Goal: Transaction & Acquisition: Purchase product/service

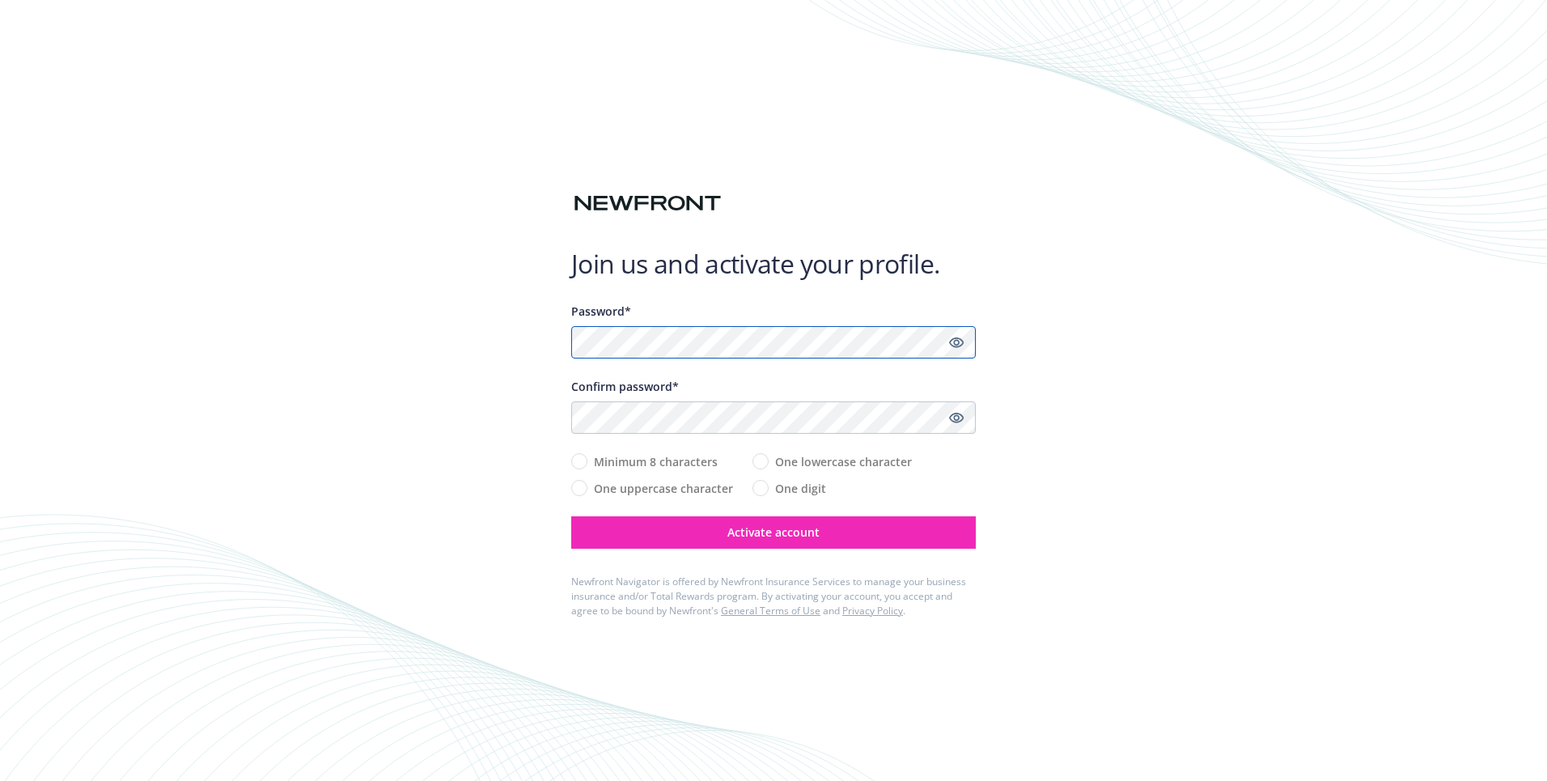
click at [0, 780] on com-1password-button at bounding box center [0, 781] width 0 height 0
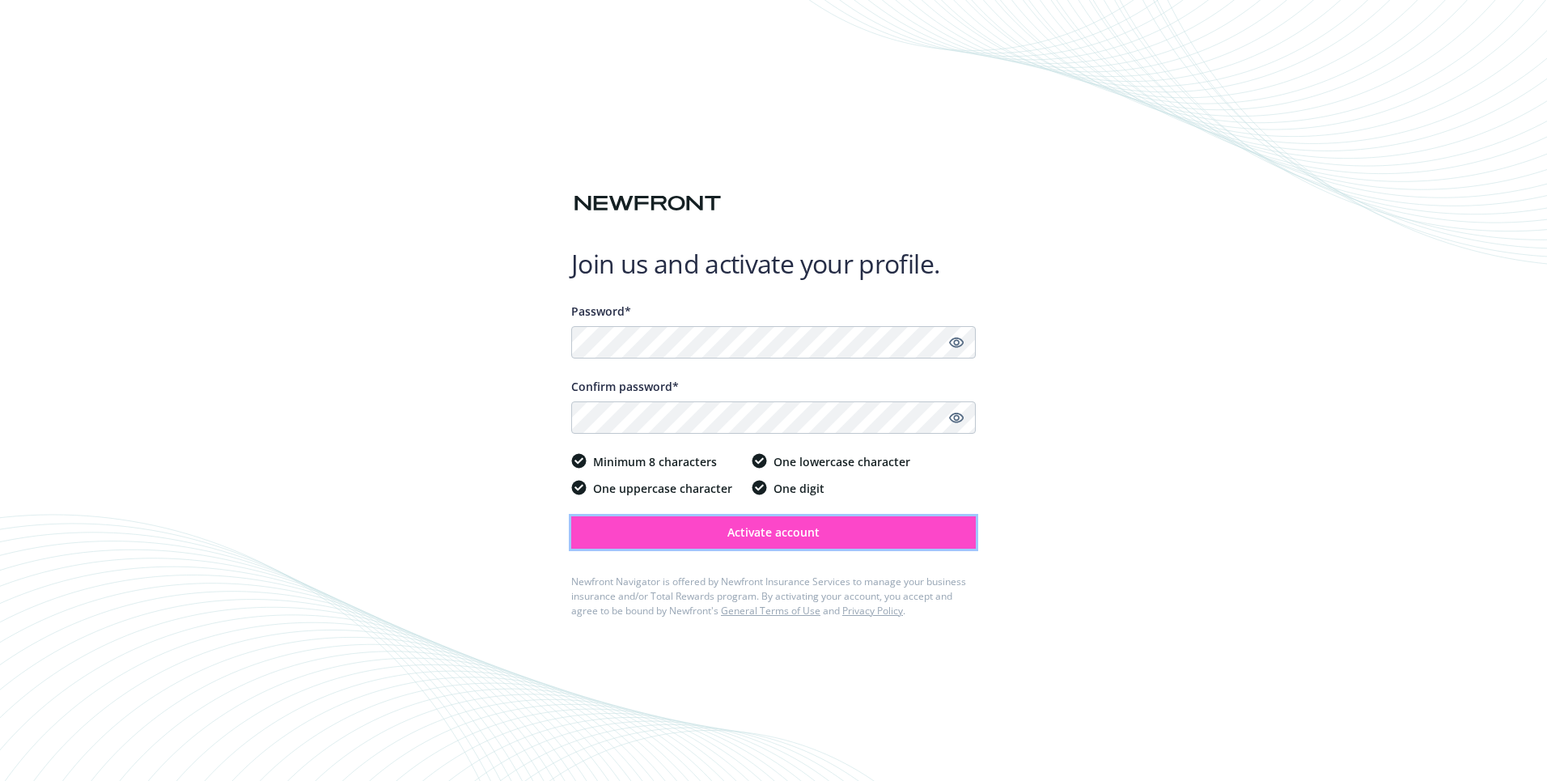
click at [874, 535] on button "Activate account" at bounding box center [773, 532] width 404 height 32
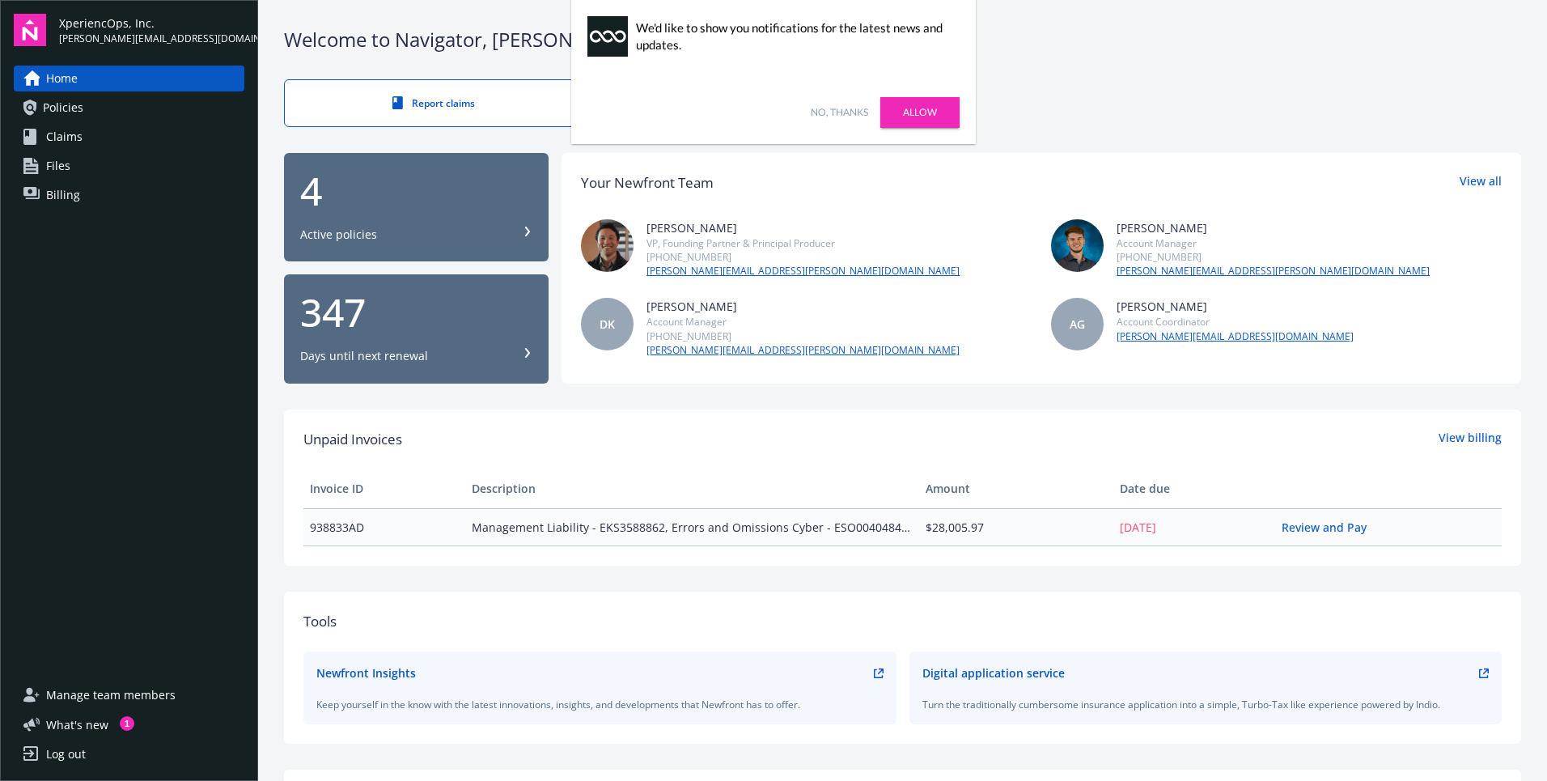
click at [904, 112] on link "Allow" at bounding box center [919, 112] width 79 height 31
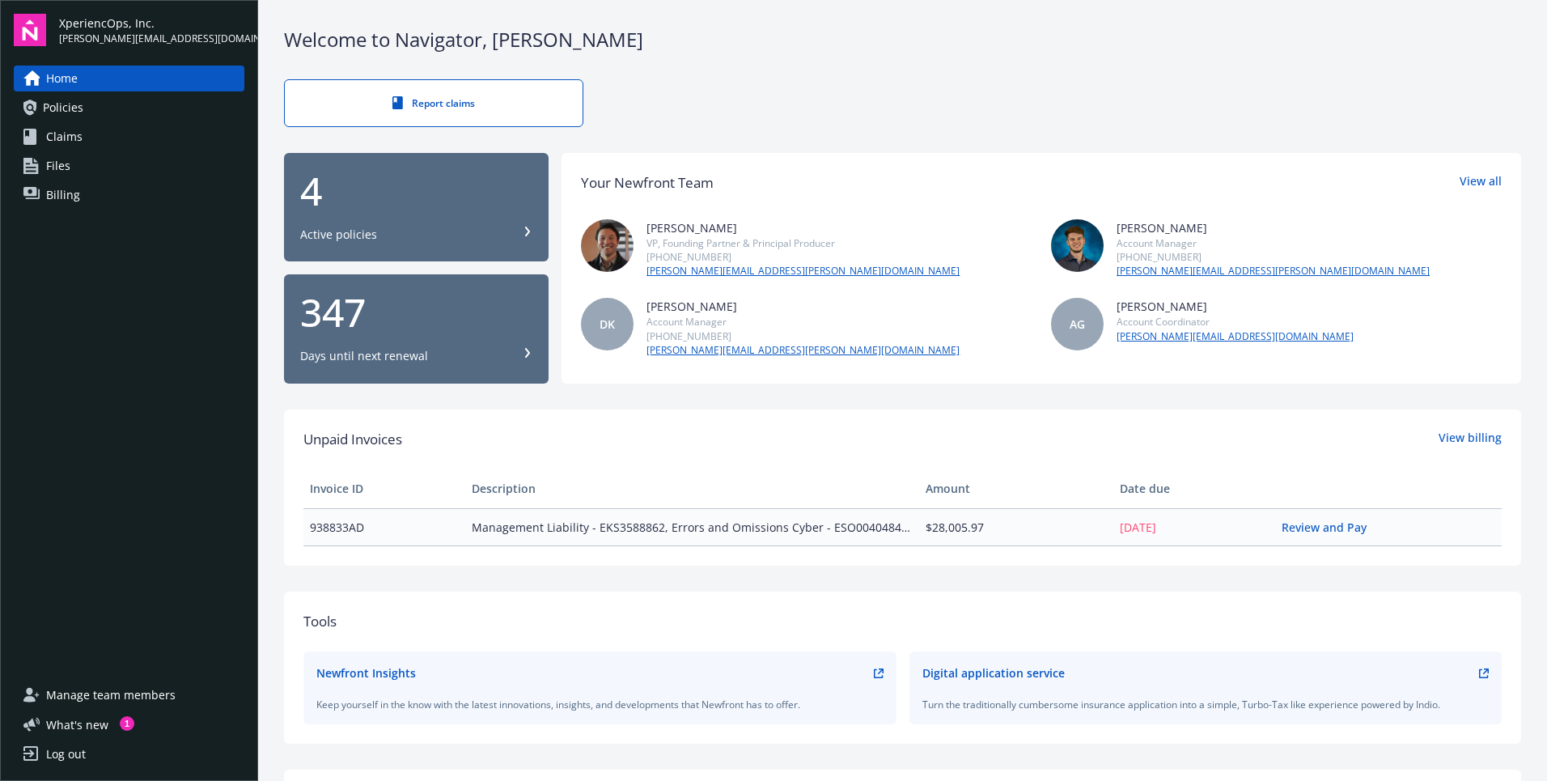
click at [95, 703] on span "Manage team members" at bounding box center [110, 695] width 129 height 26
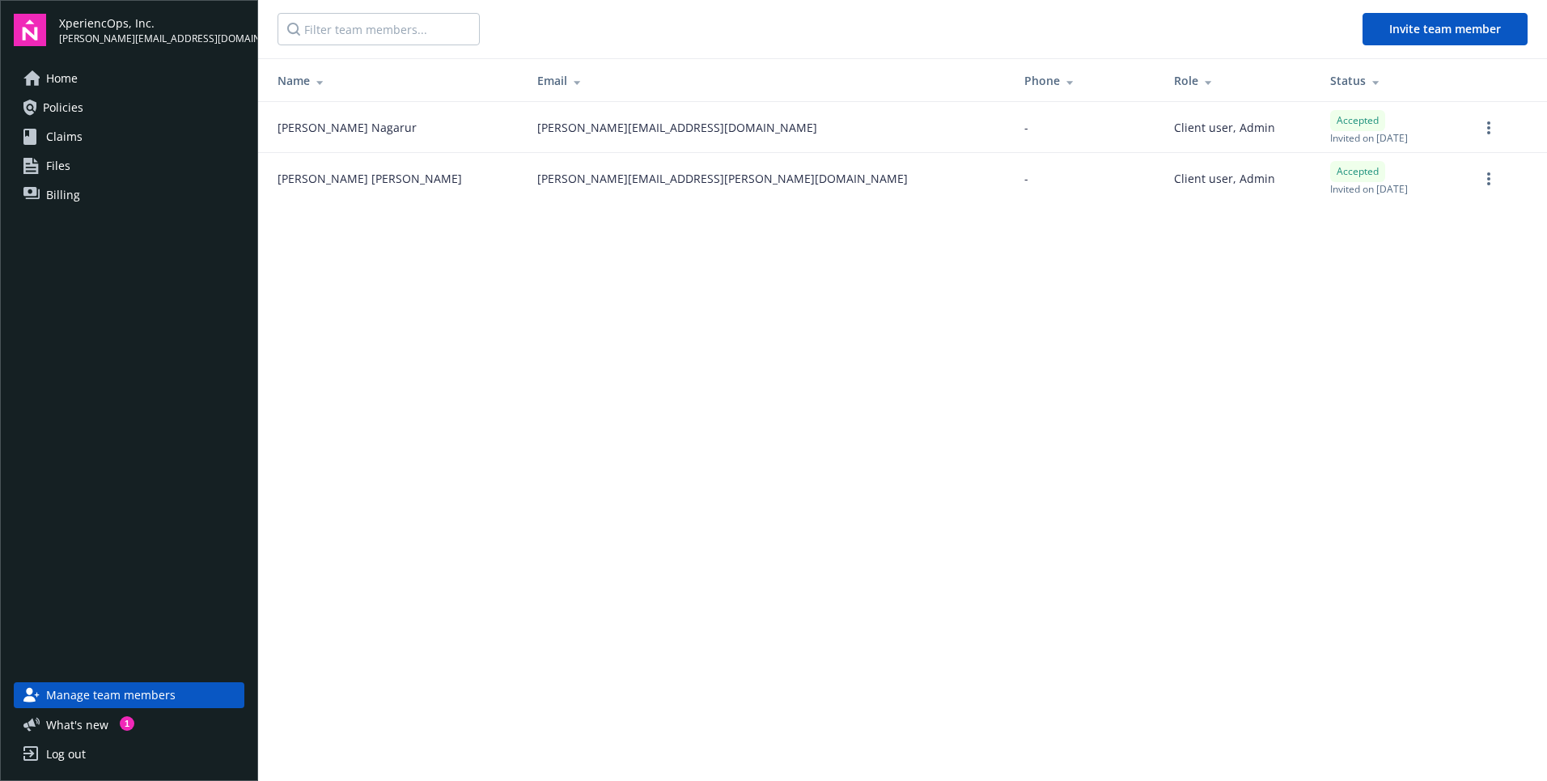
click at [87, 112] on link "Policies" at bounding box center [129, 108] width 231 height 26
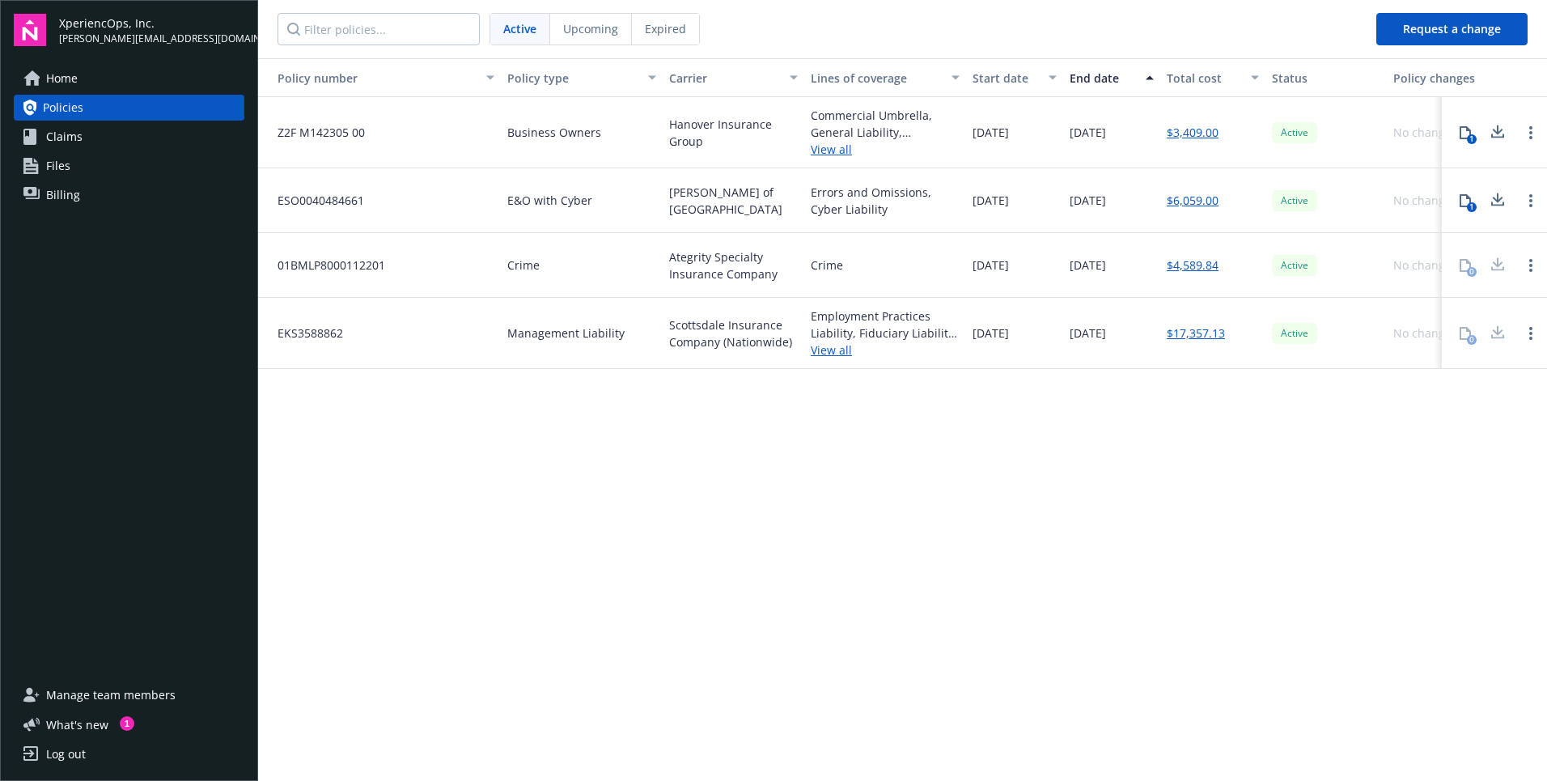
click at [845, 356] on link "View all" at bounding box center [885, 349] width 149 height 17
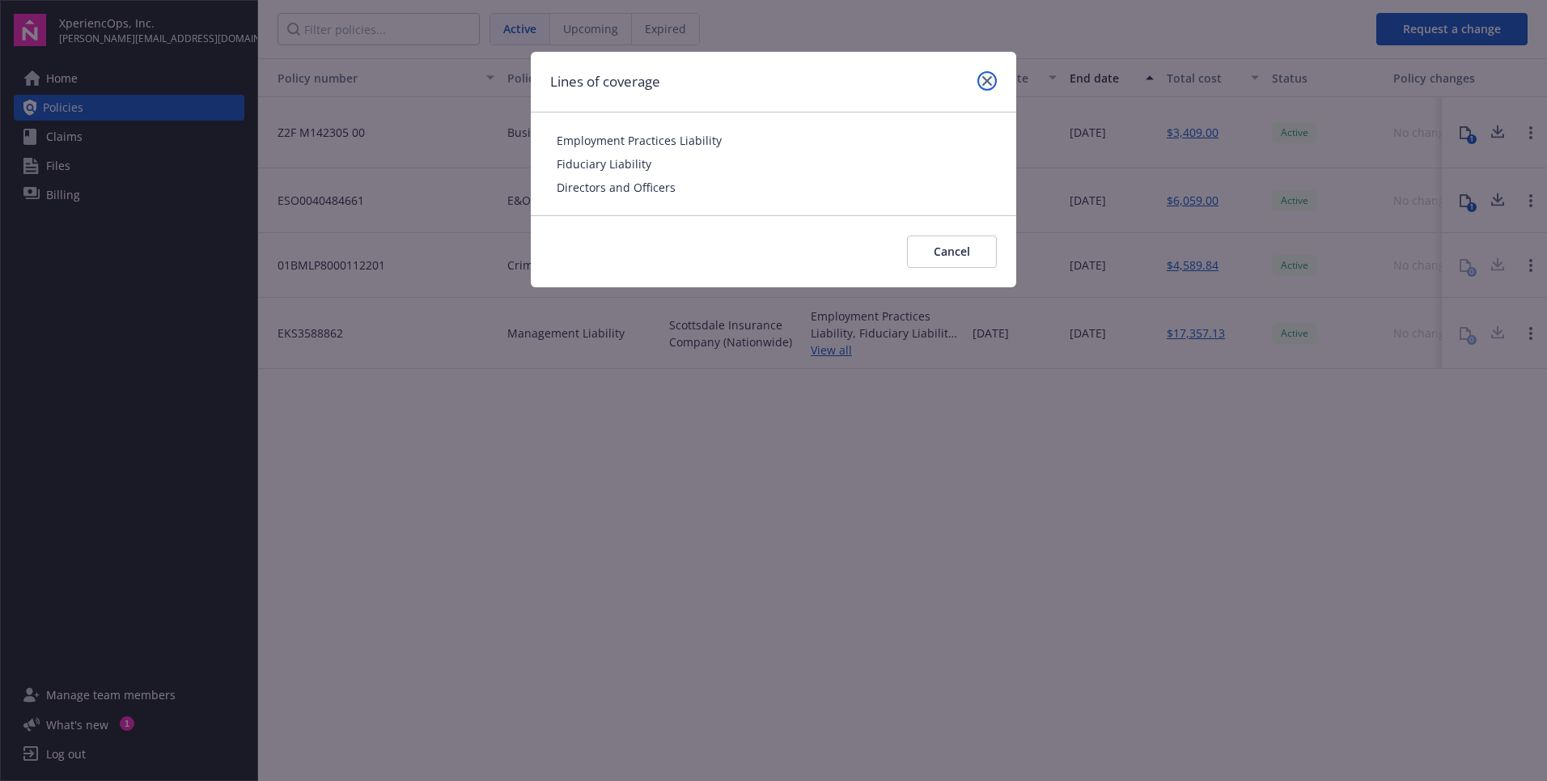
click at [993, 84] on link "close" at bounding box center [986, 80] width 19 height 19
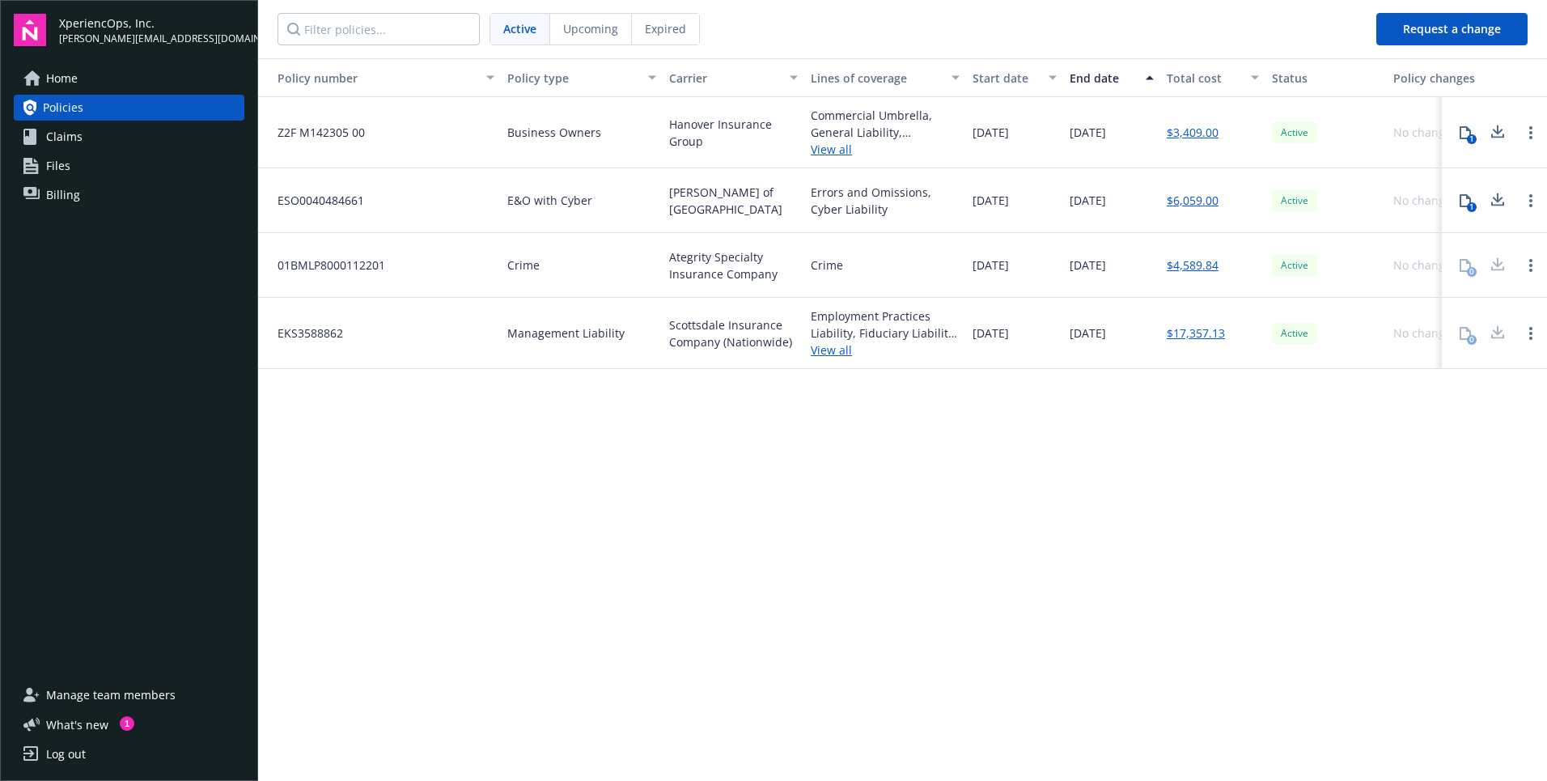
click at [1494, 202] on icon at bounding box center [1497, 200] width 19 height 20
click at [428, 519] on div "Policy number Policy type Carrier Lines of coverage Start date End date Total c…" at bounding box center [902, 418] width 1289 height 720
click at [72, 134] on span "Claims" at bounding box center [64, 137] width 36 height 26
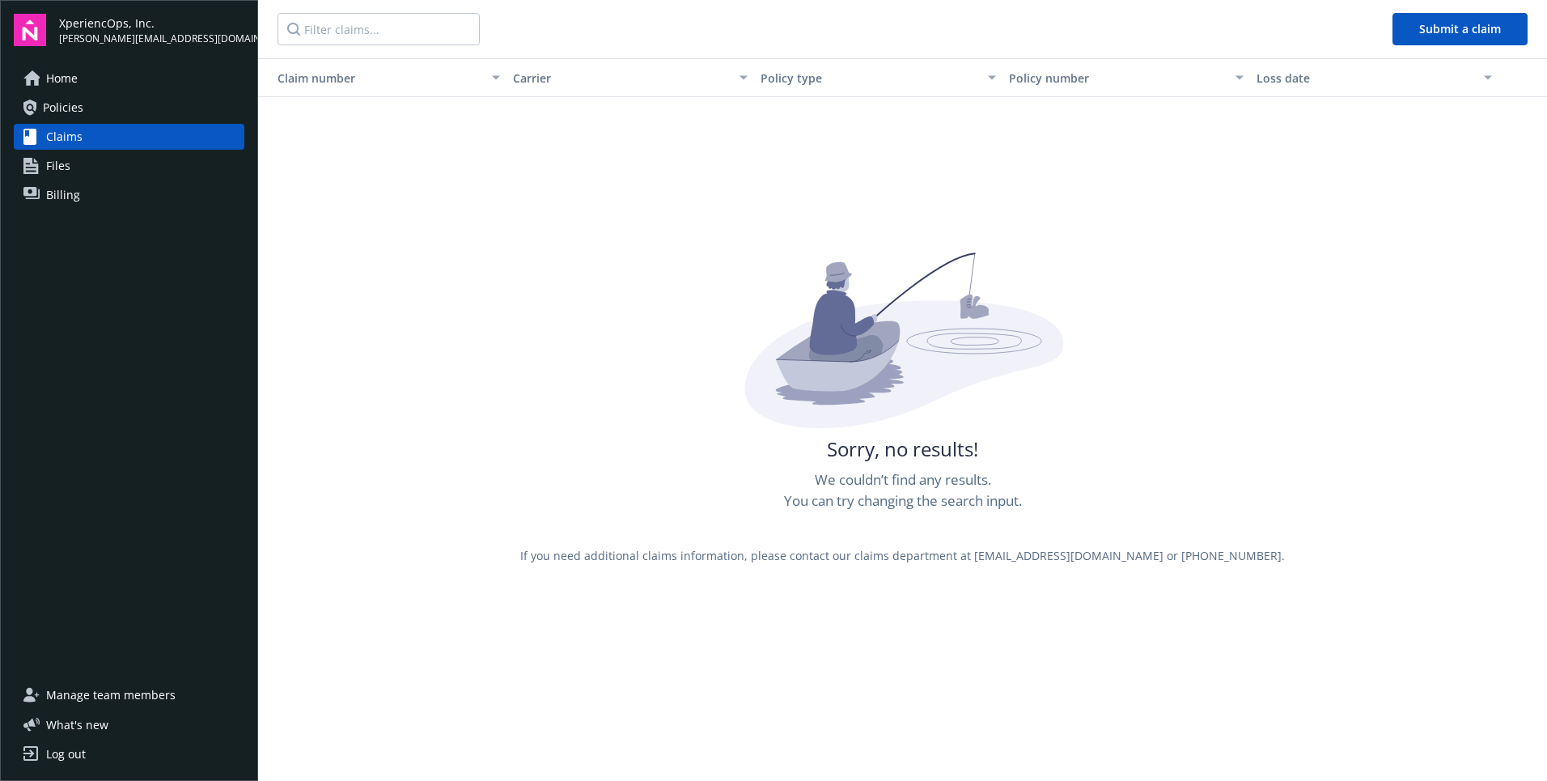
click at [60, 104] on span "Policies" at bounding box center [63, 108] width 40 height 26
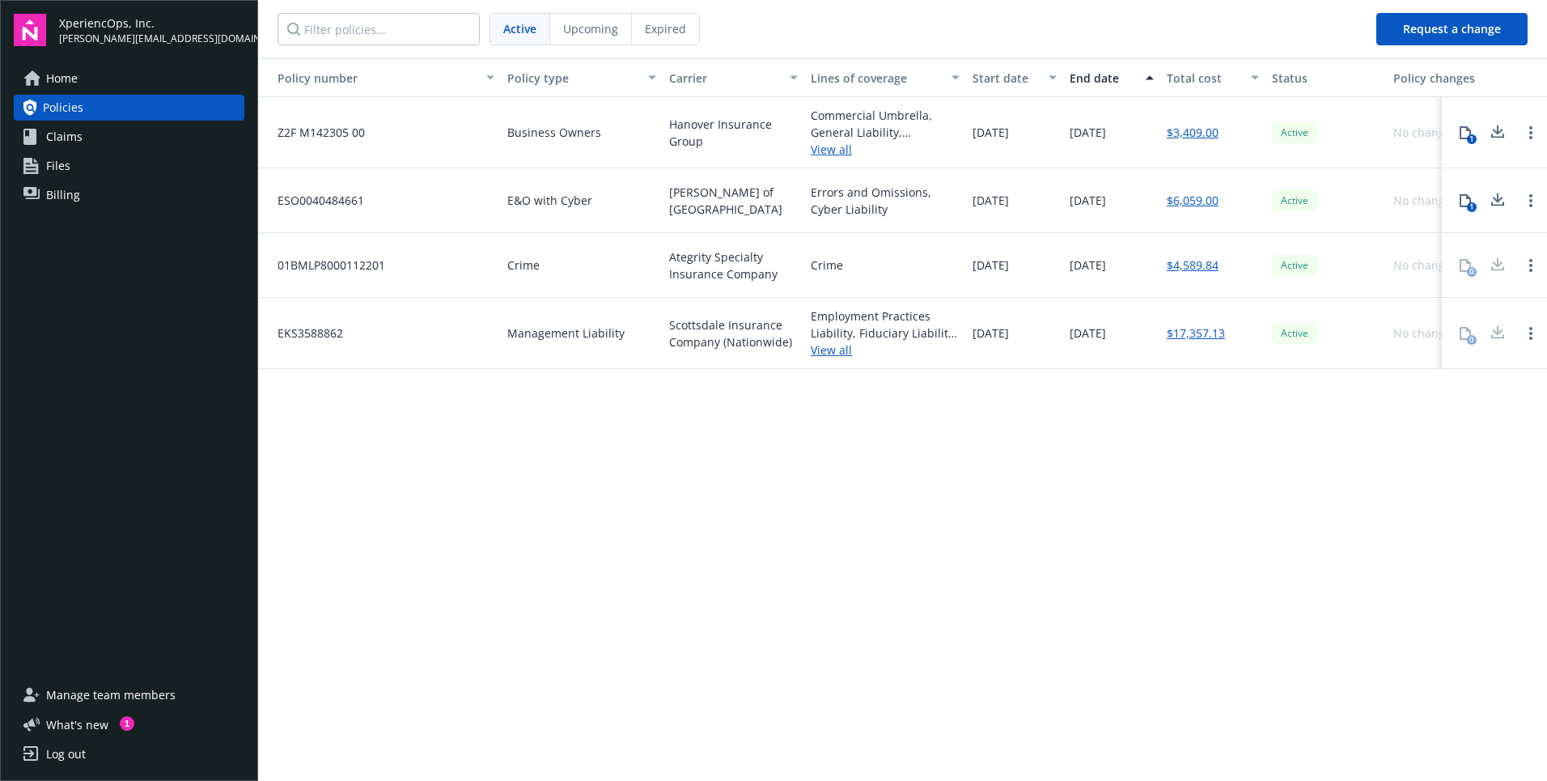
click at [95, 167] on link "Files" at bounding box center [129, 166] width 231 height 26
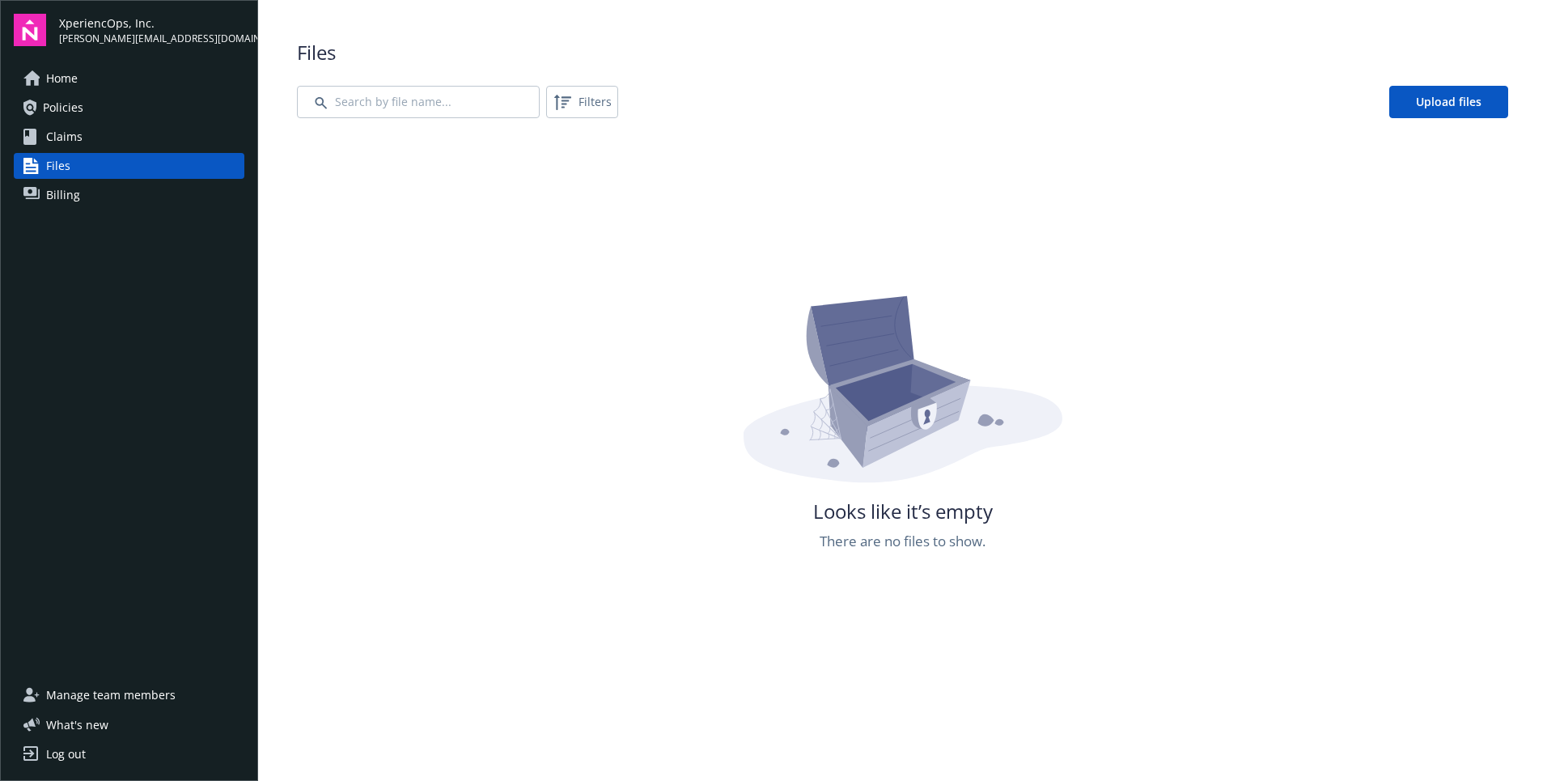
click at [77, 193] on span "Billing" at bounding box center [63, 195] width 34 height 26
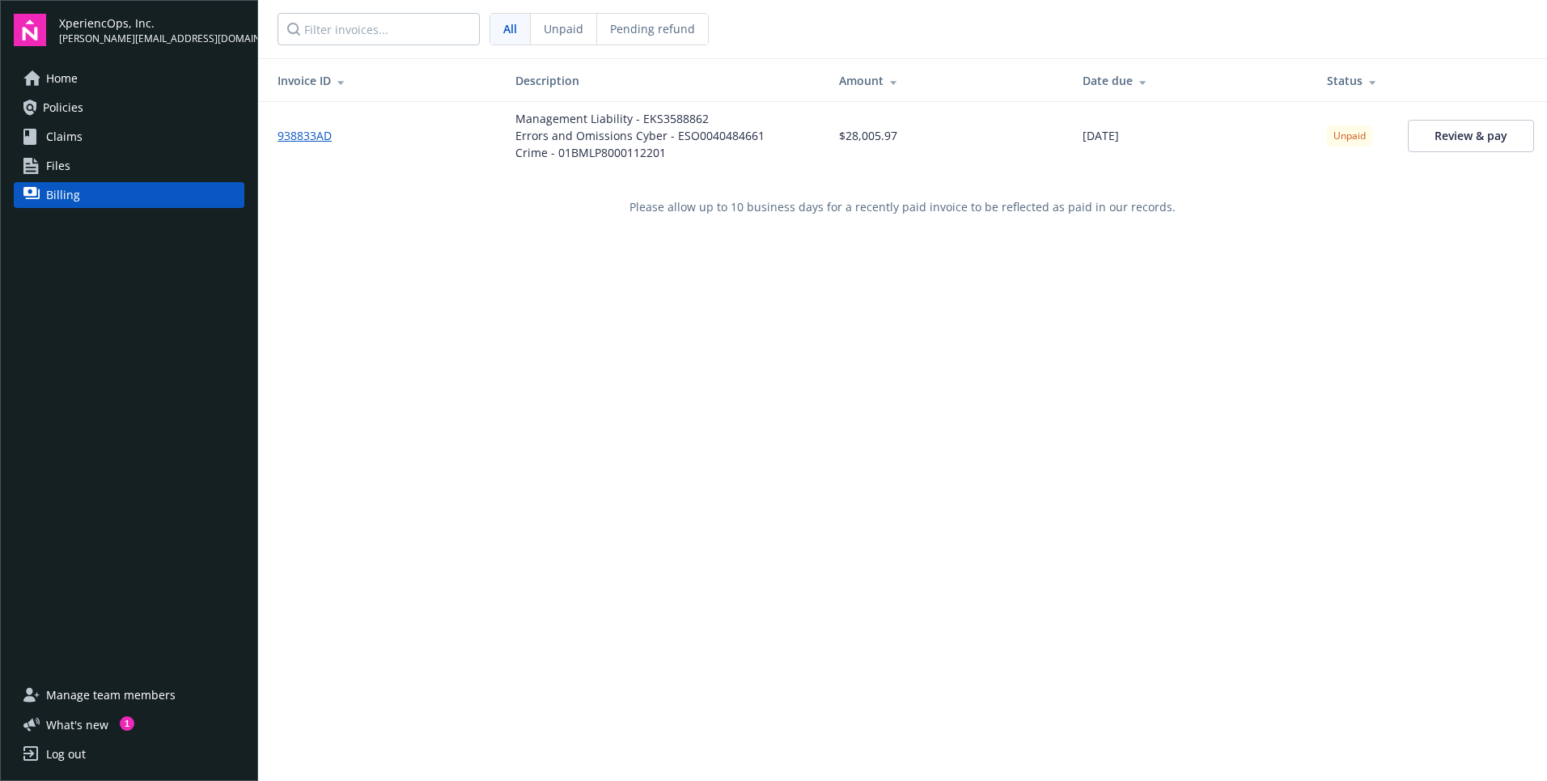
click at [286, 133] on link "938833AD" at bounding box center [310, 135] width 67 height 17
click at [64, 168] on span "Files" at bounding box center [58, 166] width 24 height 26
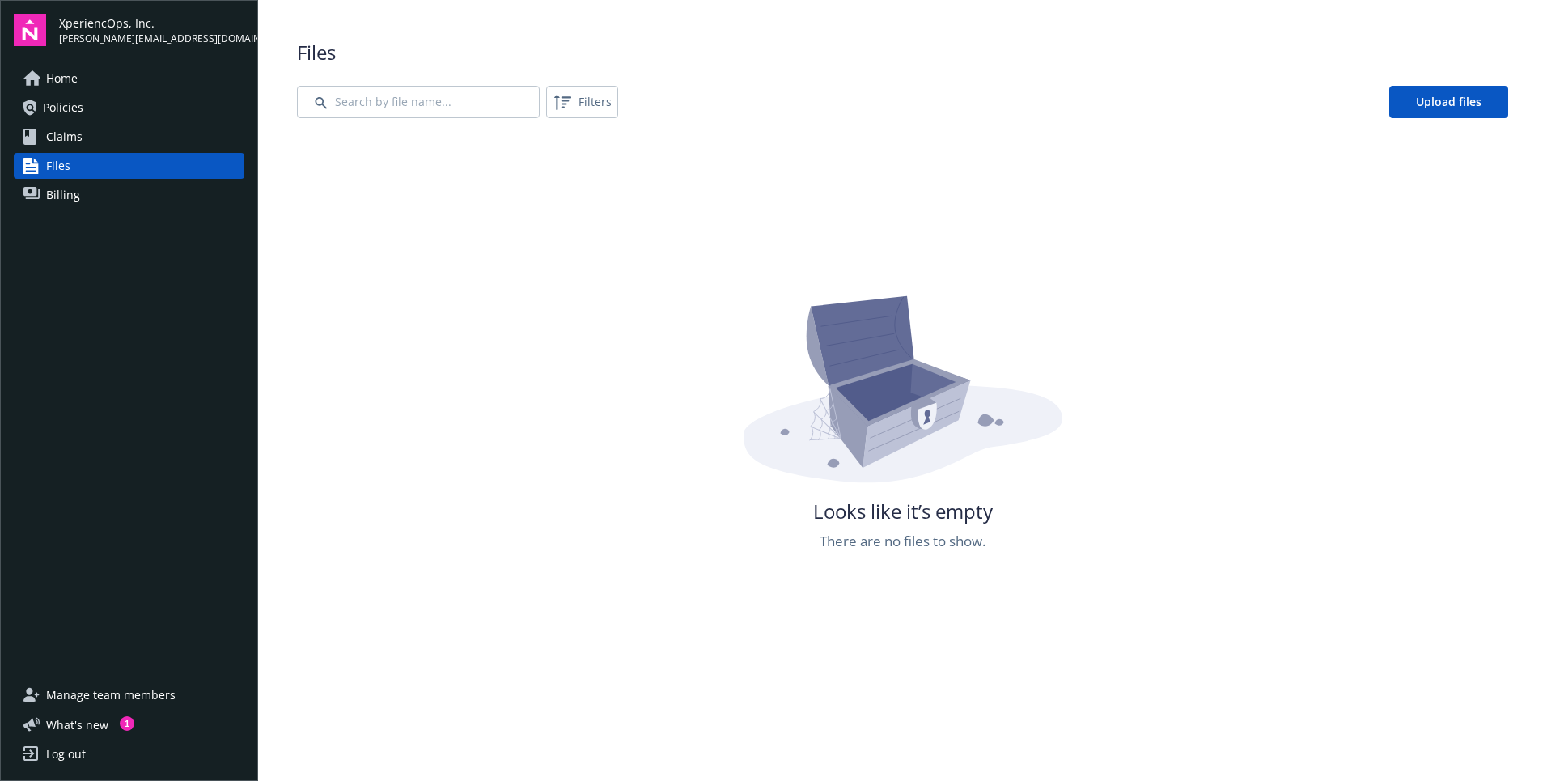
click at [74, 139] on span "Claims" at bounding box center [64, 137] width 36 height 26
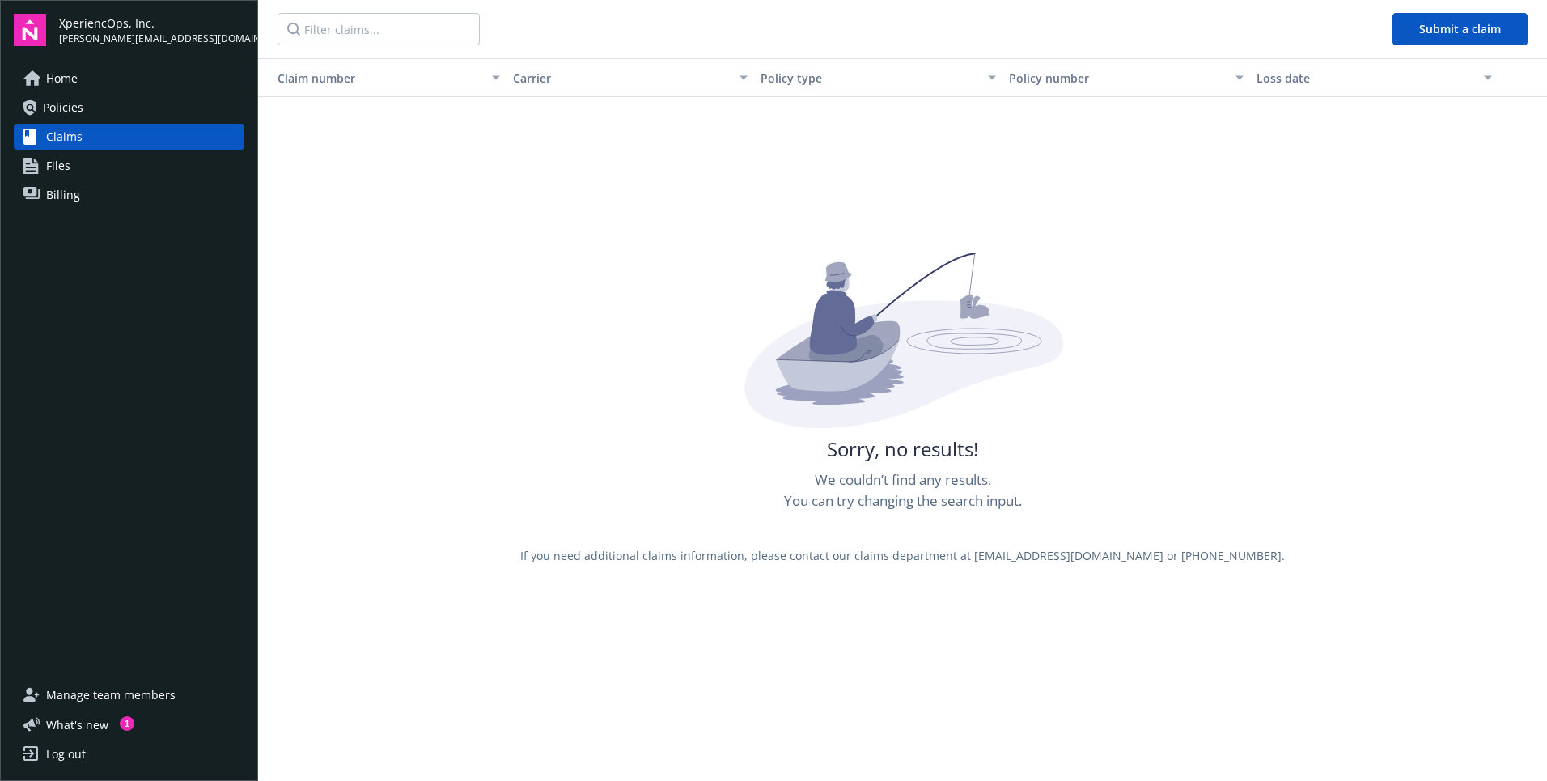
click at [77, 99] on span "Policies" at bounding box center [63, 108] width 40 height 26
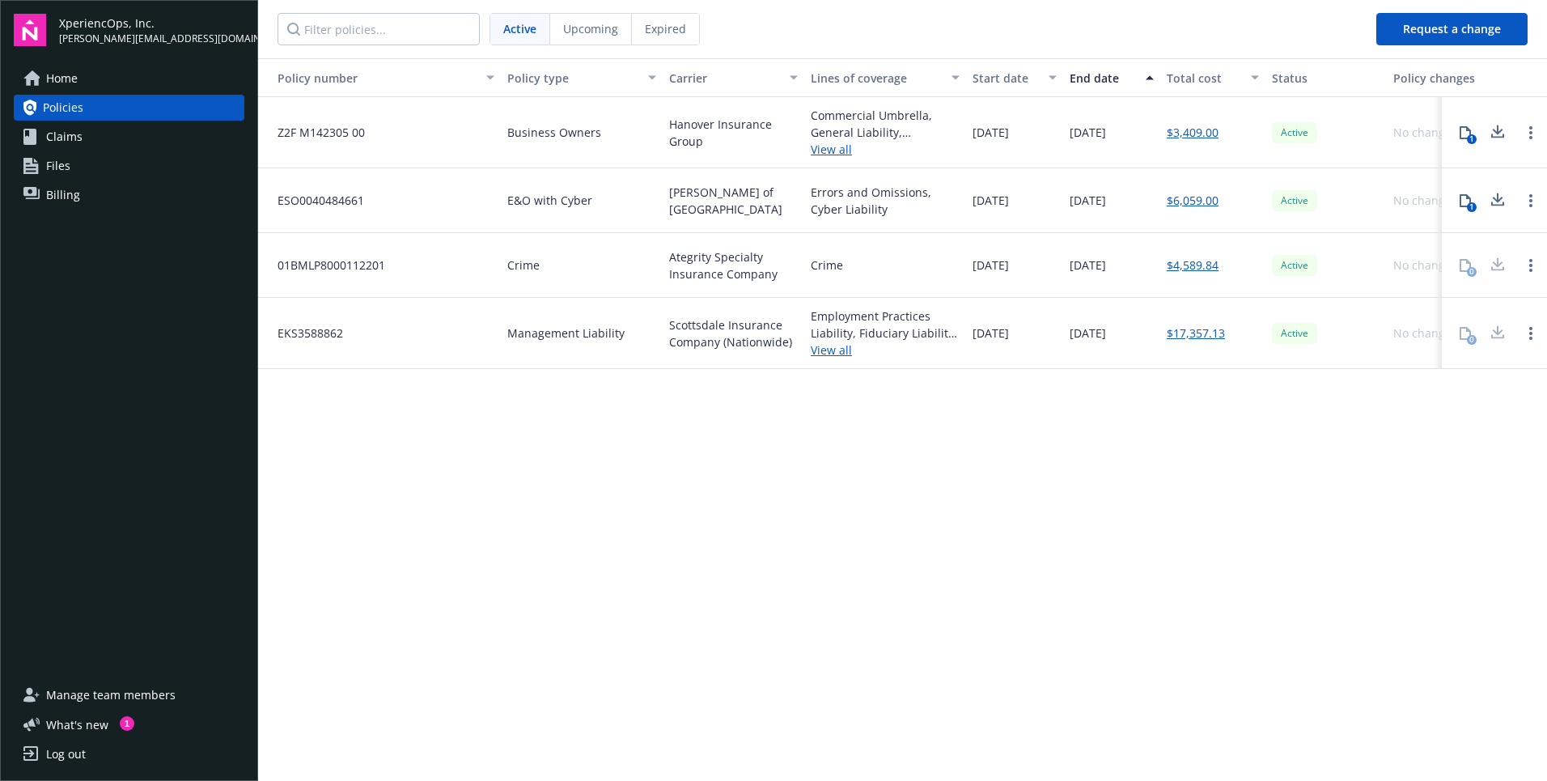
click at [143, 337] on div "Home Policies Claims Files Billing" at bounding box center [129, 364] width 231 height 597
click at [58, 75] on span "Home" at bounding box center [62, 79] width 32 height 26
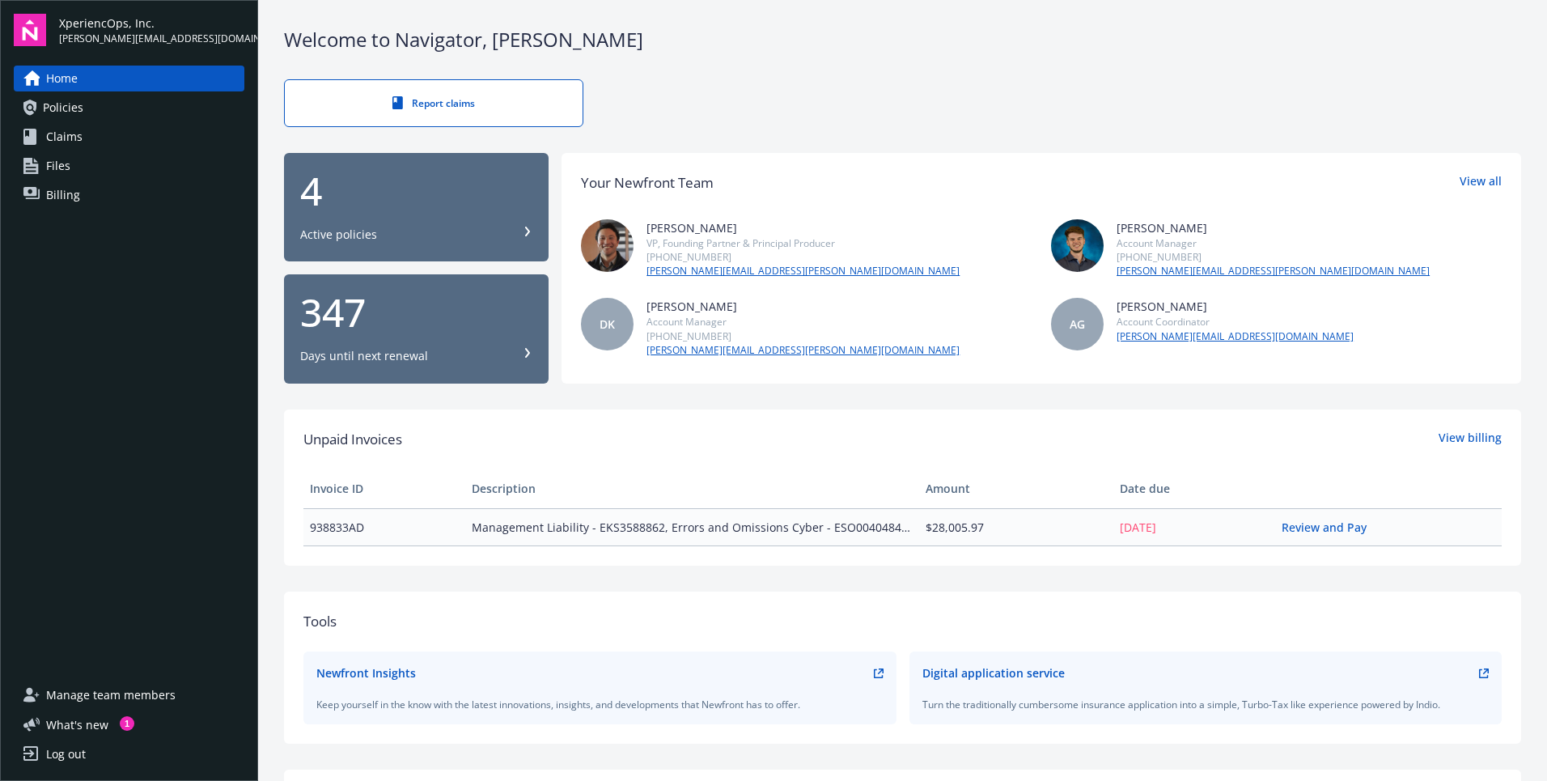
click at [87, 133] on link "Claims" at bounding box center [129, 137] width 231 height 26
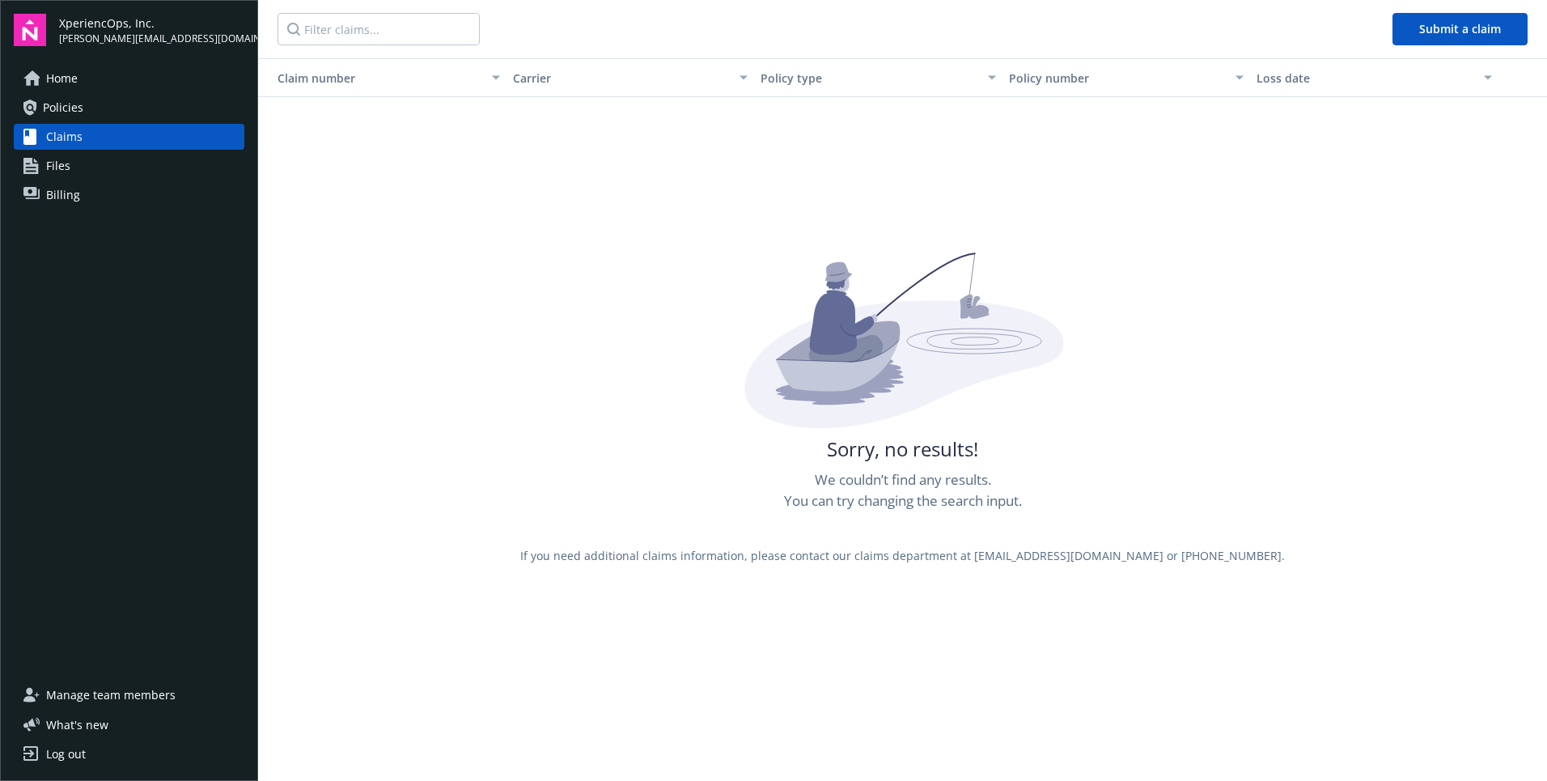
click at [81, 160] on link "Files" at bounding box center [129, 166] width 231 height 26
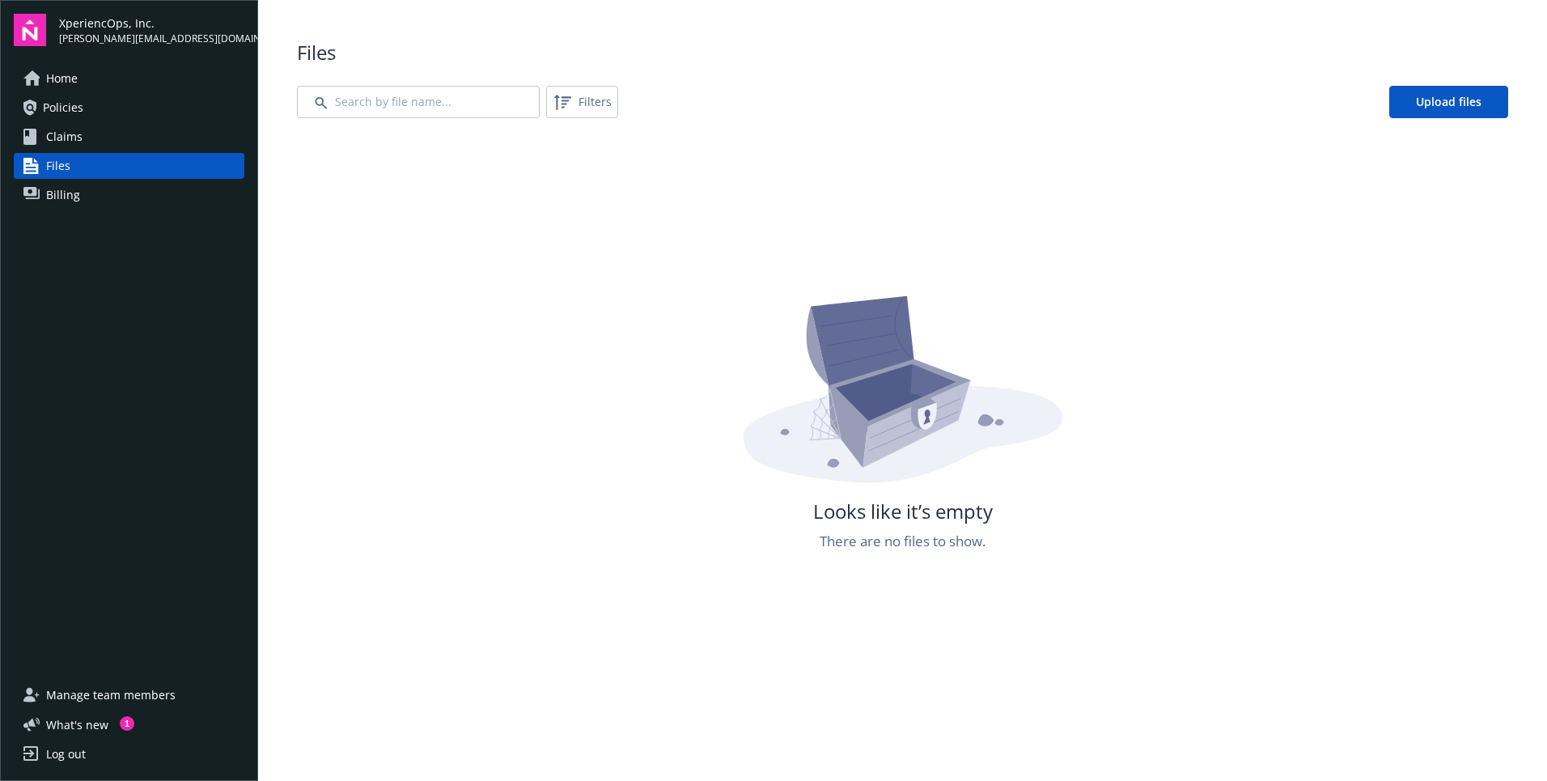
click at [72, 195] on span "Billing" at bounding box center [63, 195] width 34 height 26
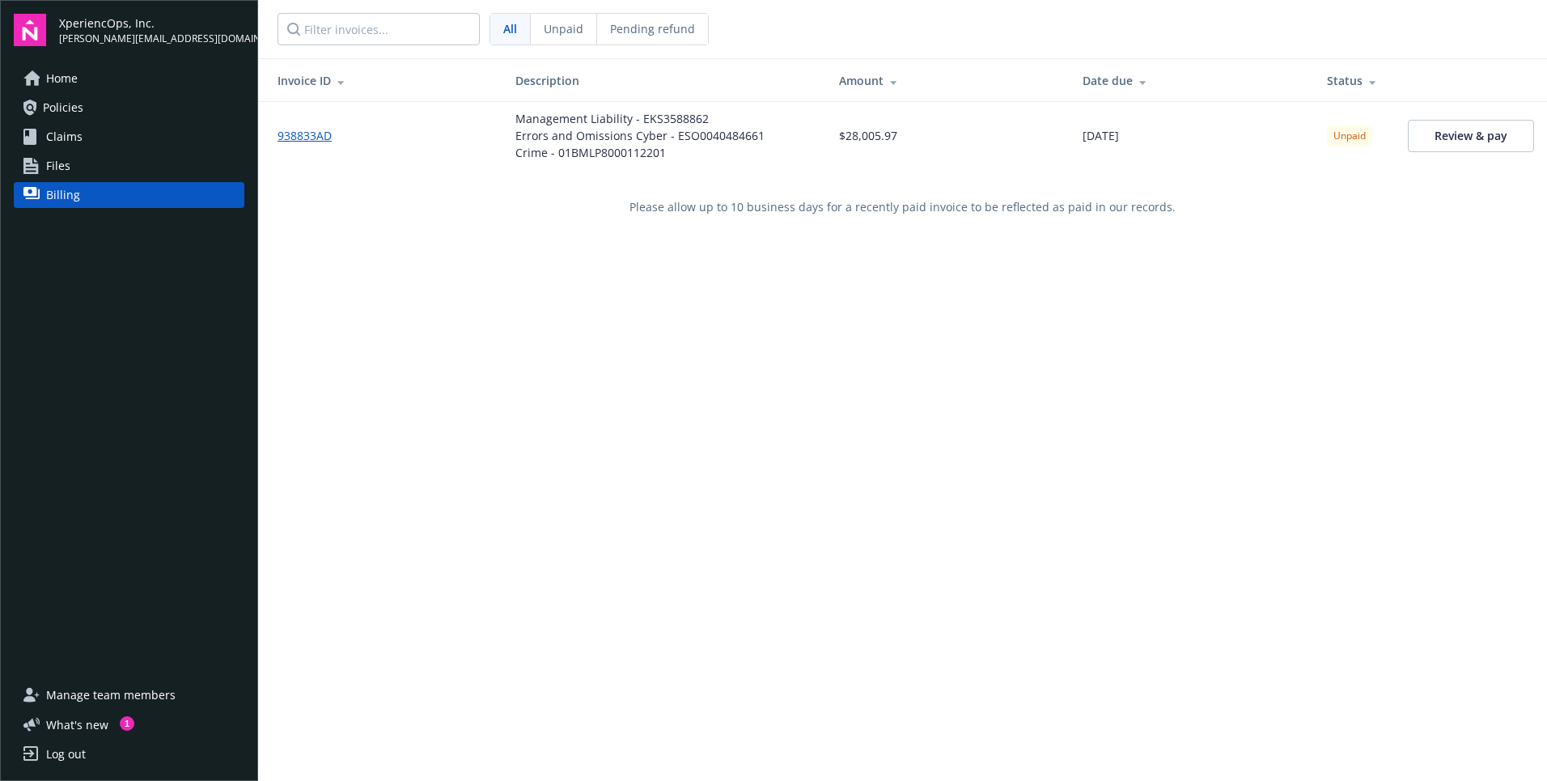
click at [57, 85] on span "Home" at bounding box center [62, 79] width 32 height 26
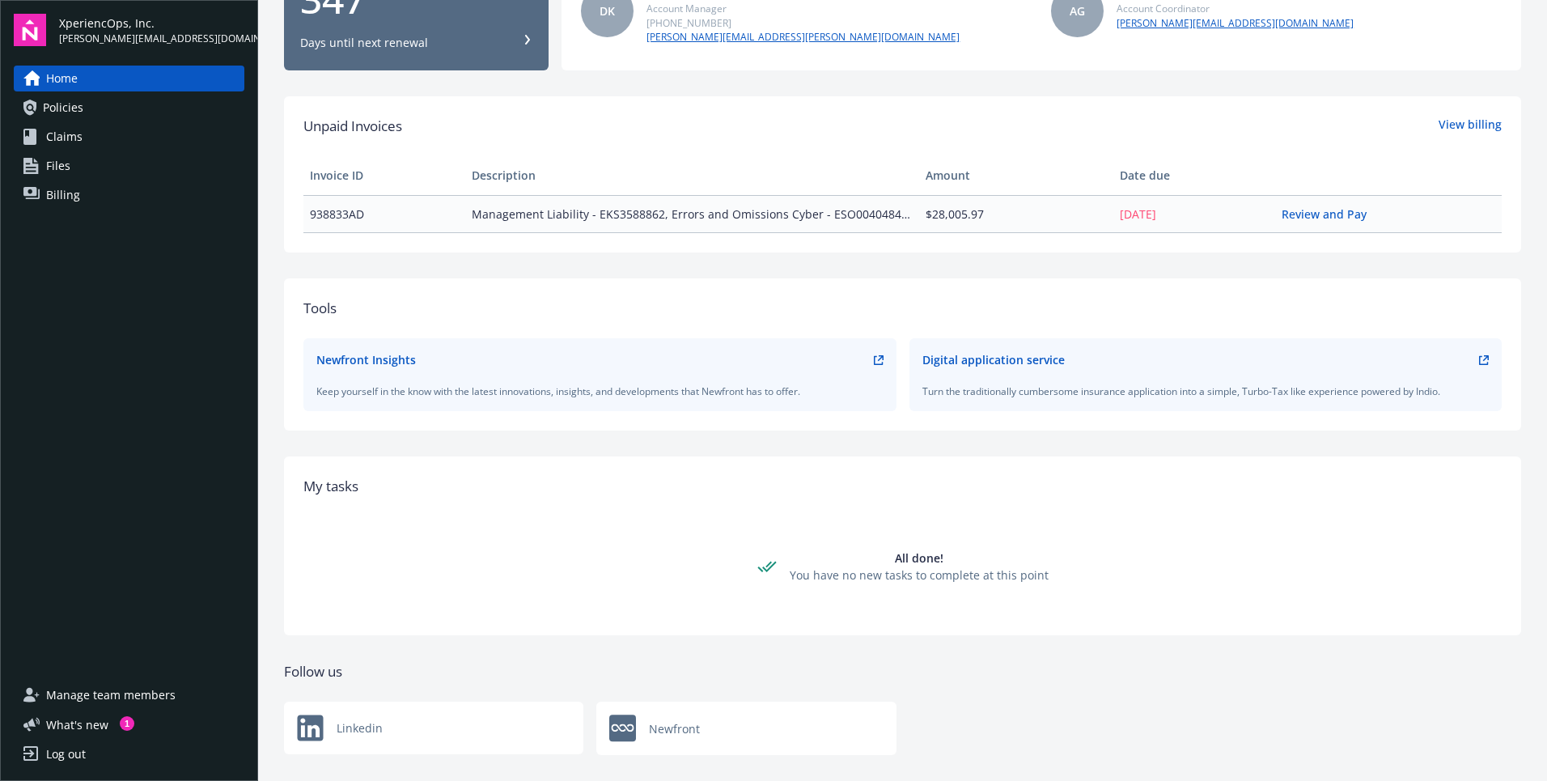
scroll to position [339, 0]
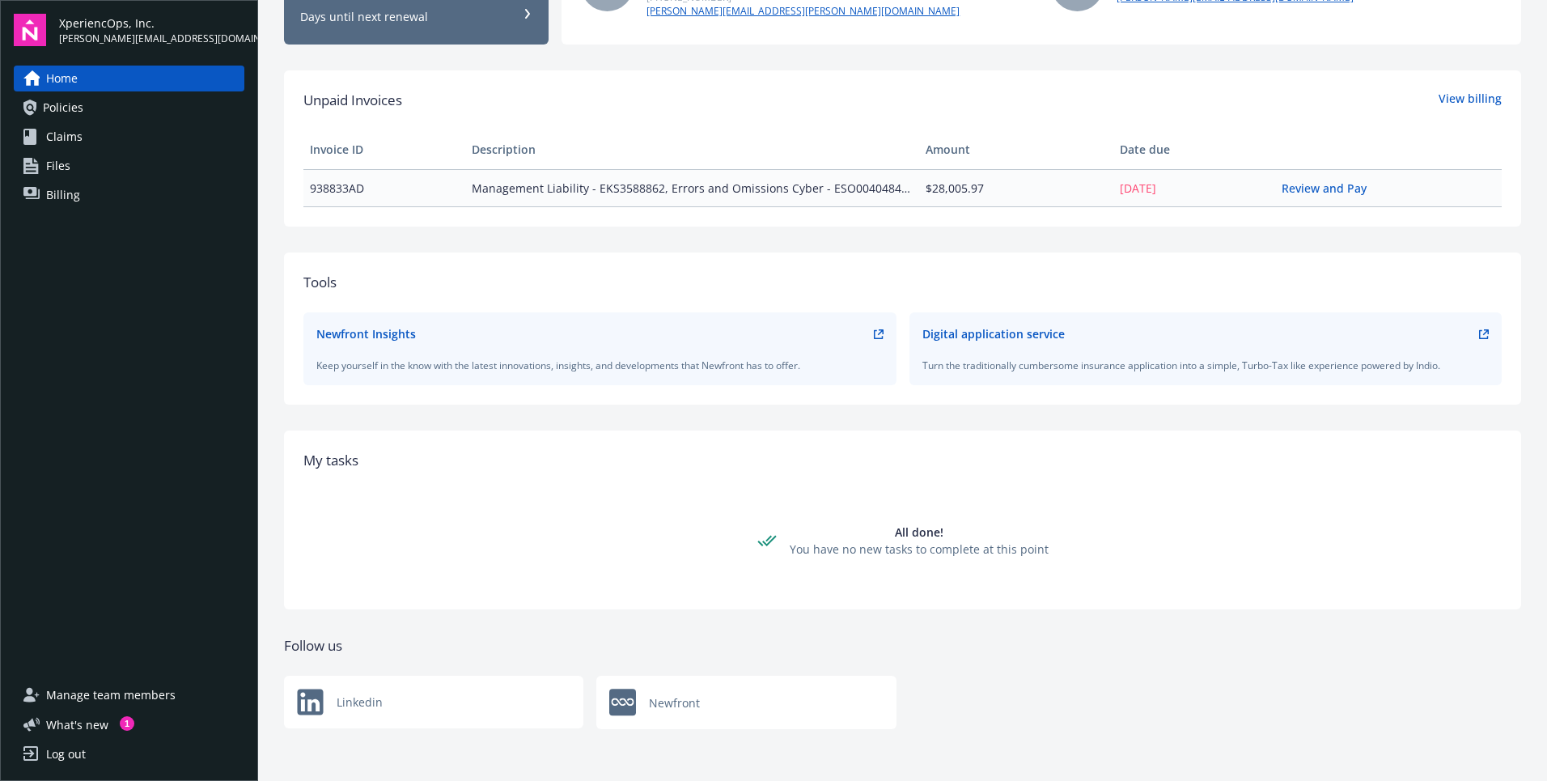
click at [131, 689] on span "Manage team members" at bounding box center [110, 695] width 129 height 26
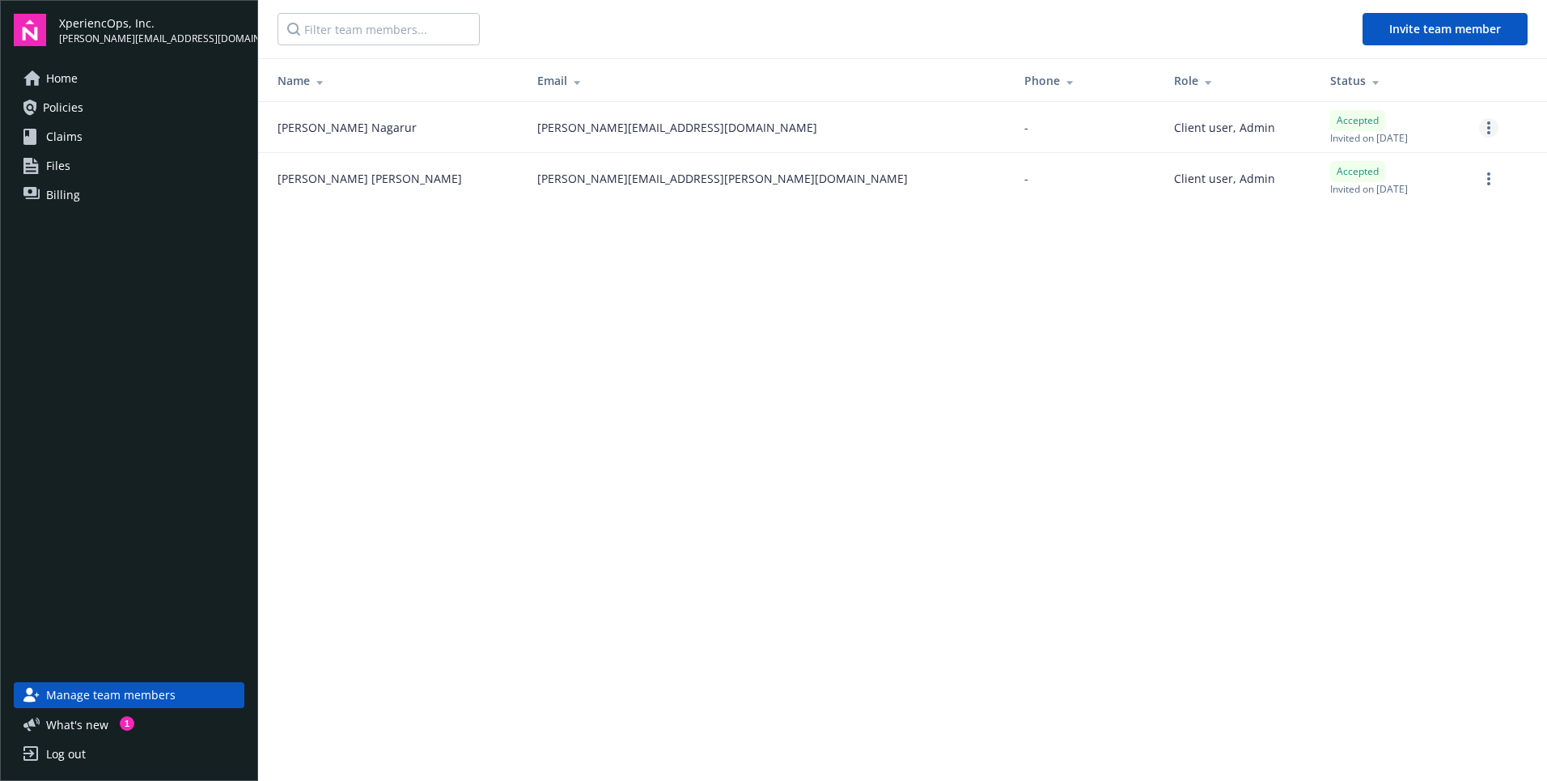
click at [1482, 126] on link "more" at bounding box center [1488, 127] width 19 height 19
click at [1072, 358] on main "Invite team member Name Email Phone Role Status [PERSON_NAME] [PERSON_NAME][EMA…" at bounding box center [902, 390] width 1289 height 781
click at [70, 84] on span "Home" at bounding box center [62, 79] width 32 height 26
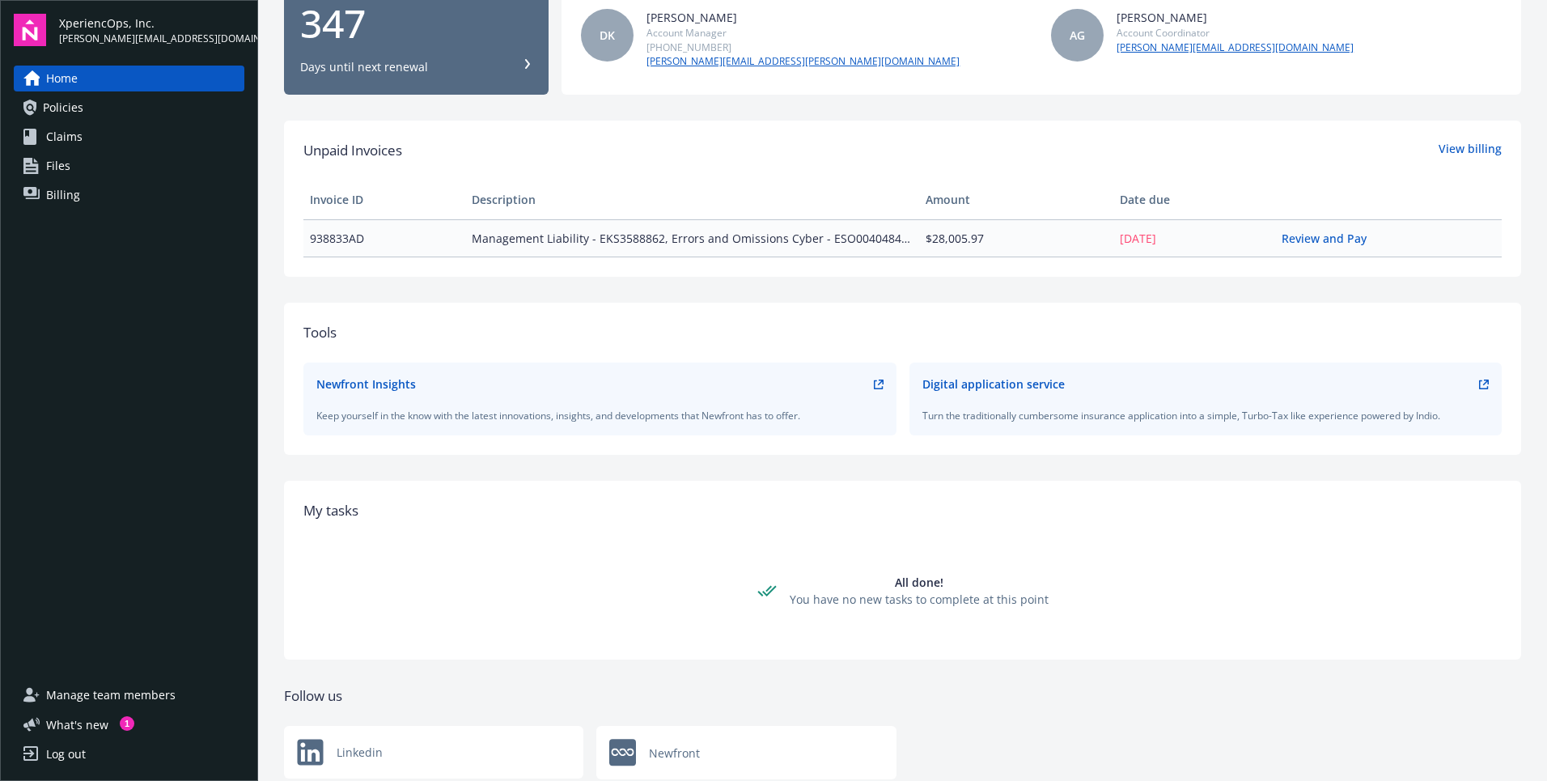
scroll to position [339, 0]
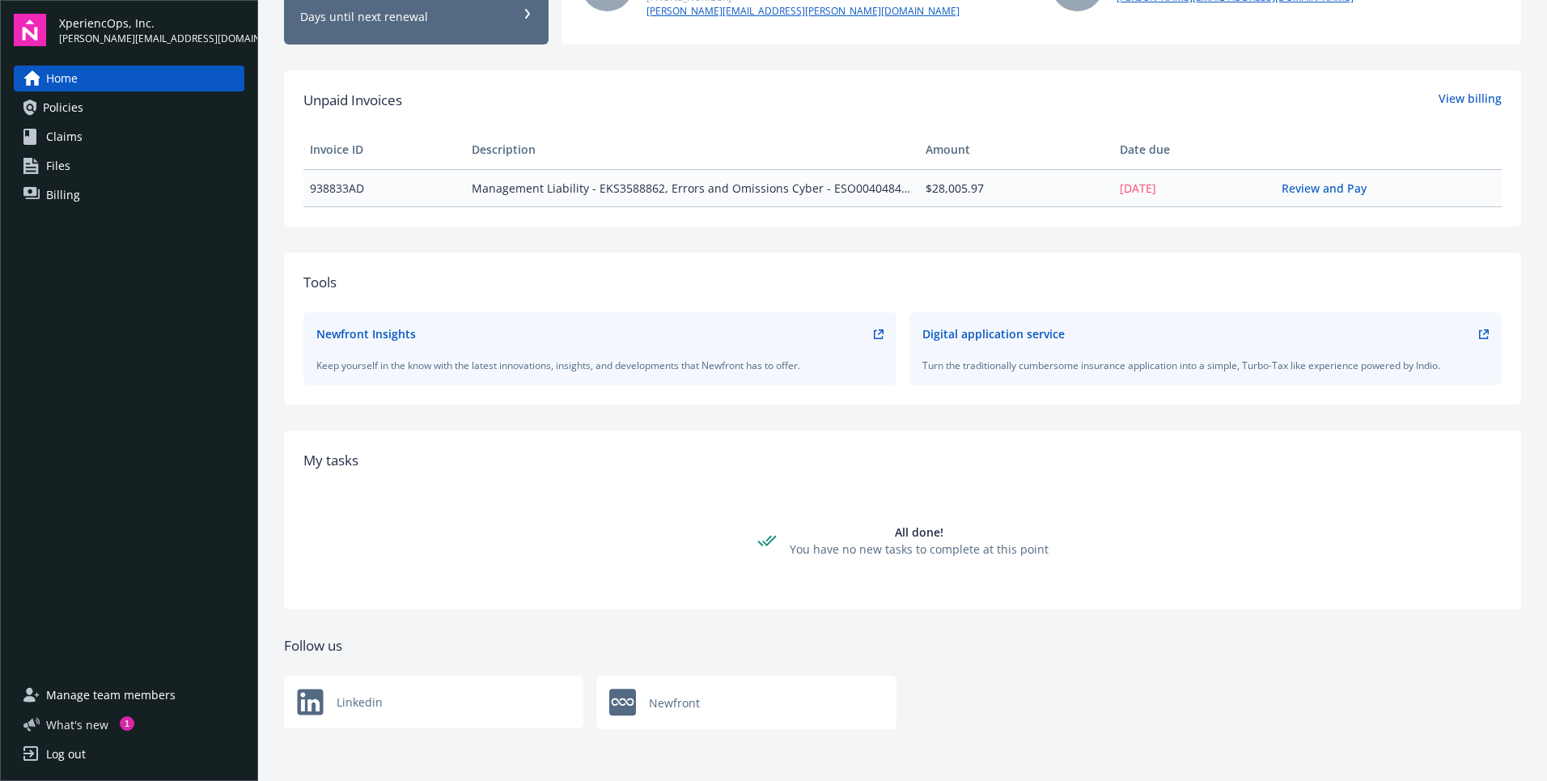
click at [75, 716] on span "What ' s new" at bounding box center [77, 724] width 62 height 17
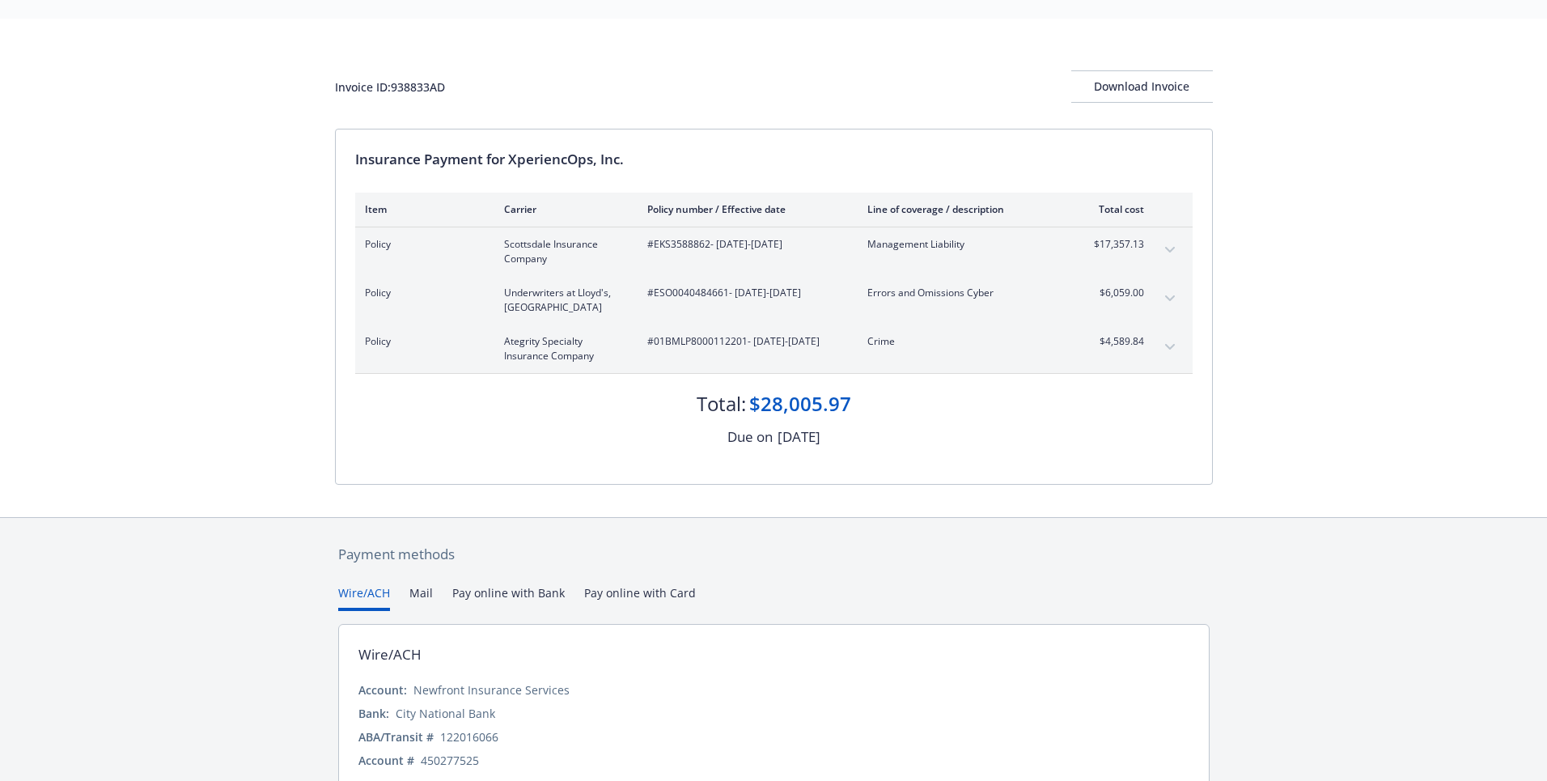
scroll to position [110, 0]
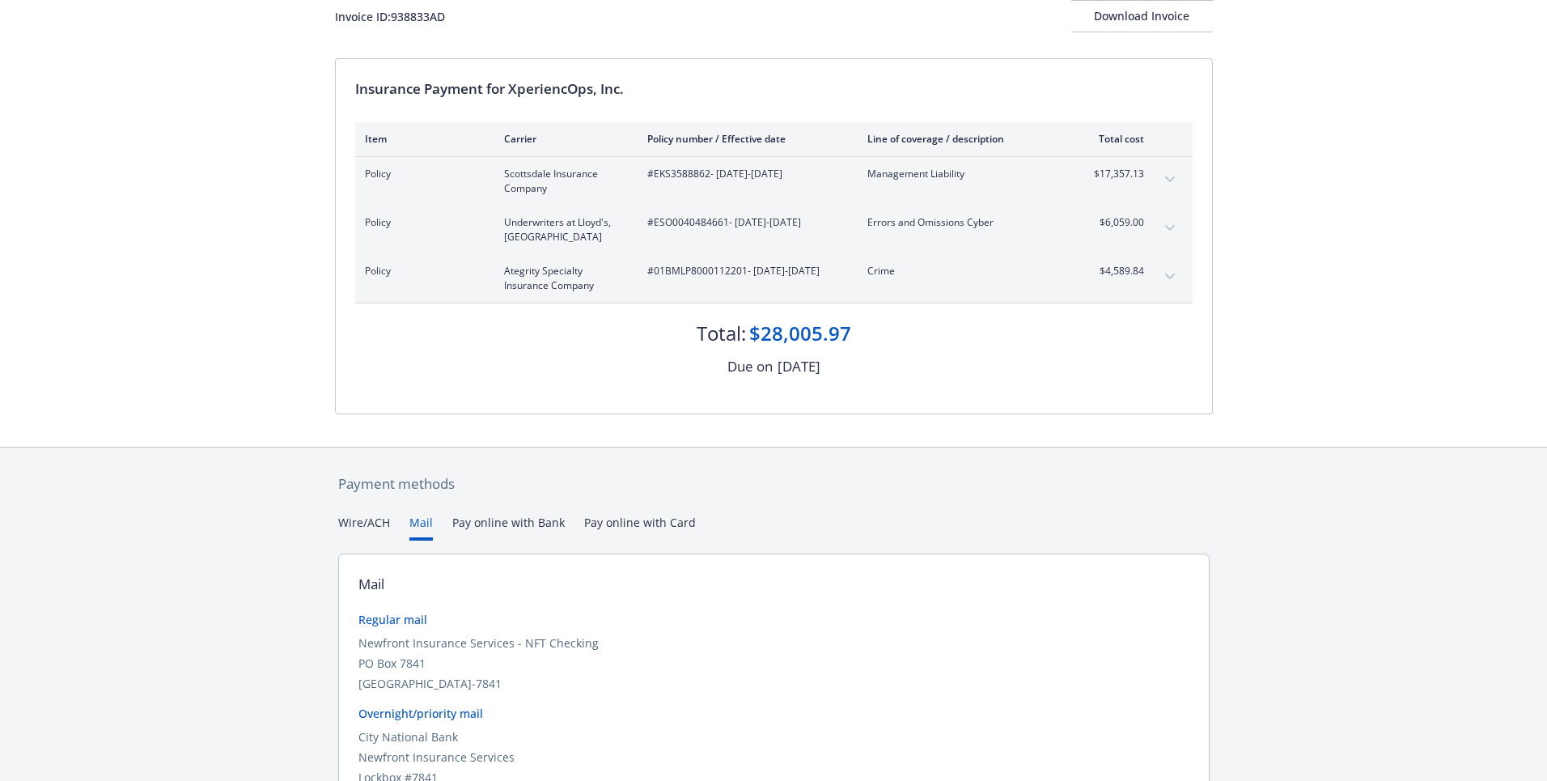
click at [413, 523] on button "Mail" at bounding box center [420, 527] width 23 height 27
click at [490, 527] on button "Pay online with Bank" at bounding box center [508, 527] width 112 height 27
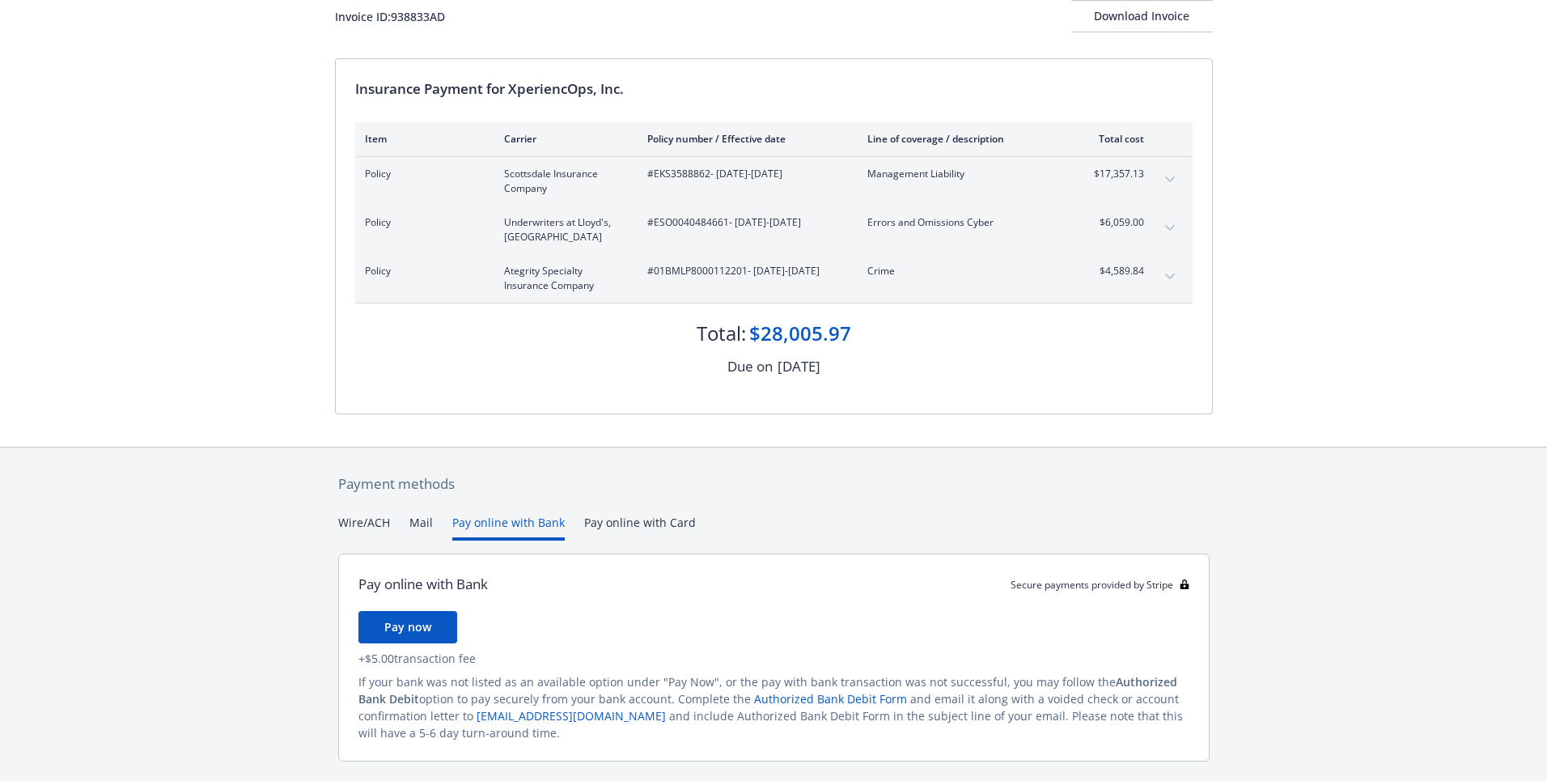
click at [607, 517] on div "Payment methods Wire/ACH Mail Pay online with Bank Pay online with Card Pay onl…" at bounding box center [774, 635] width 878 height 377
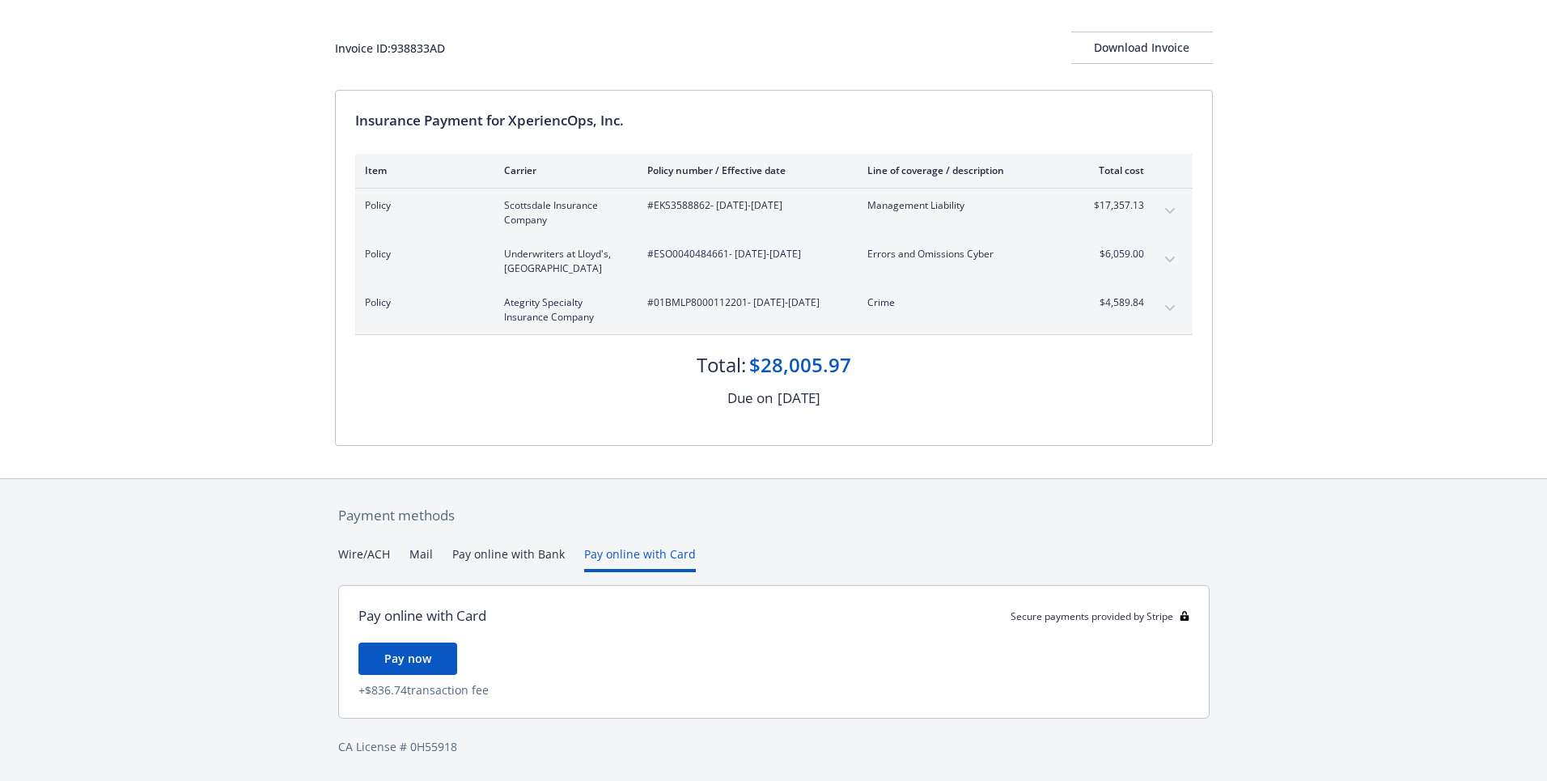
click at [358, 556] on button "Wire/ACH" at bounding box center [364, 558] width 52 height 27
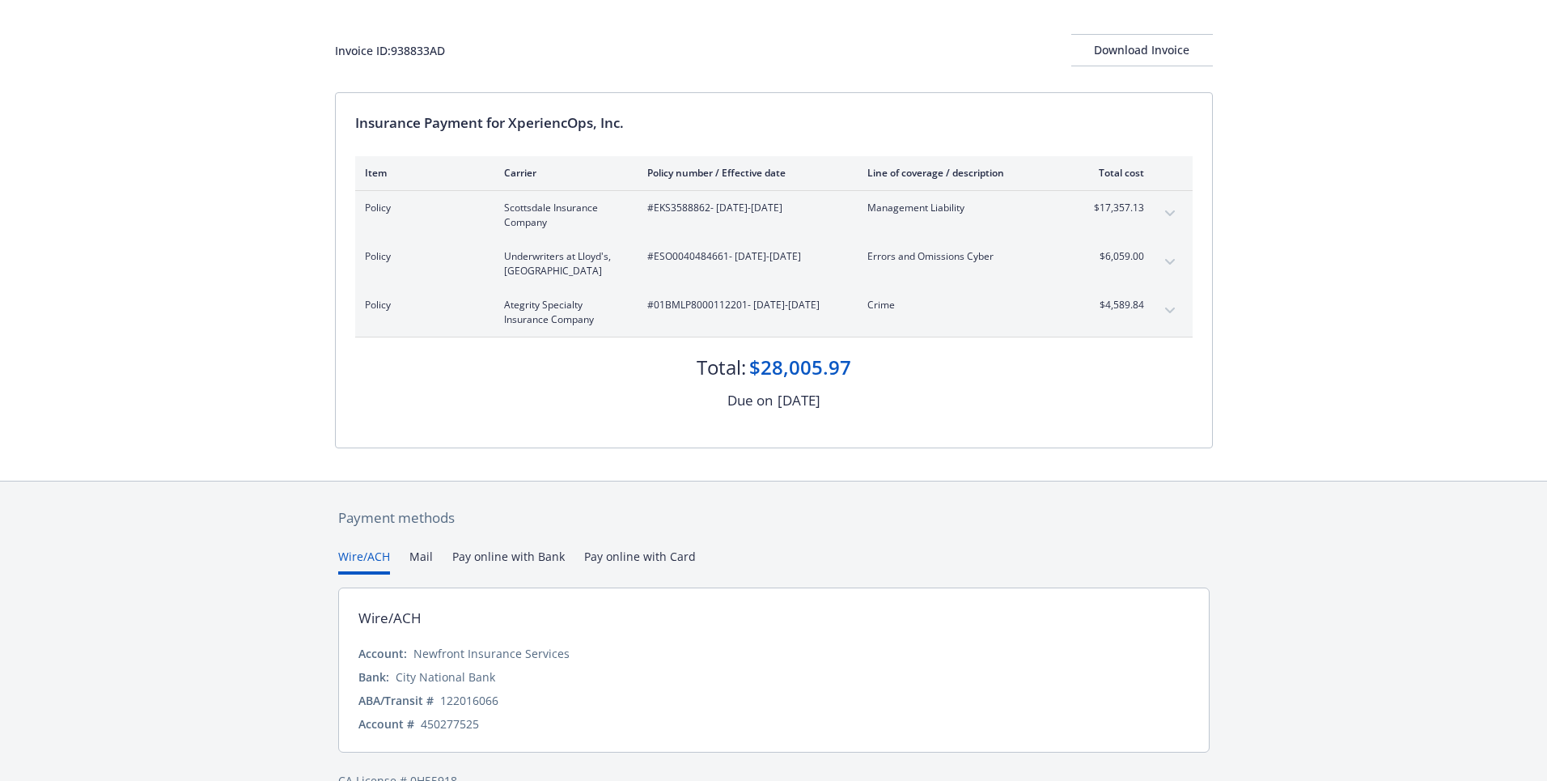
scroll to position [110, 0]
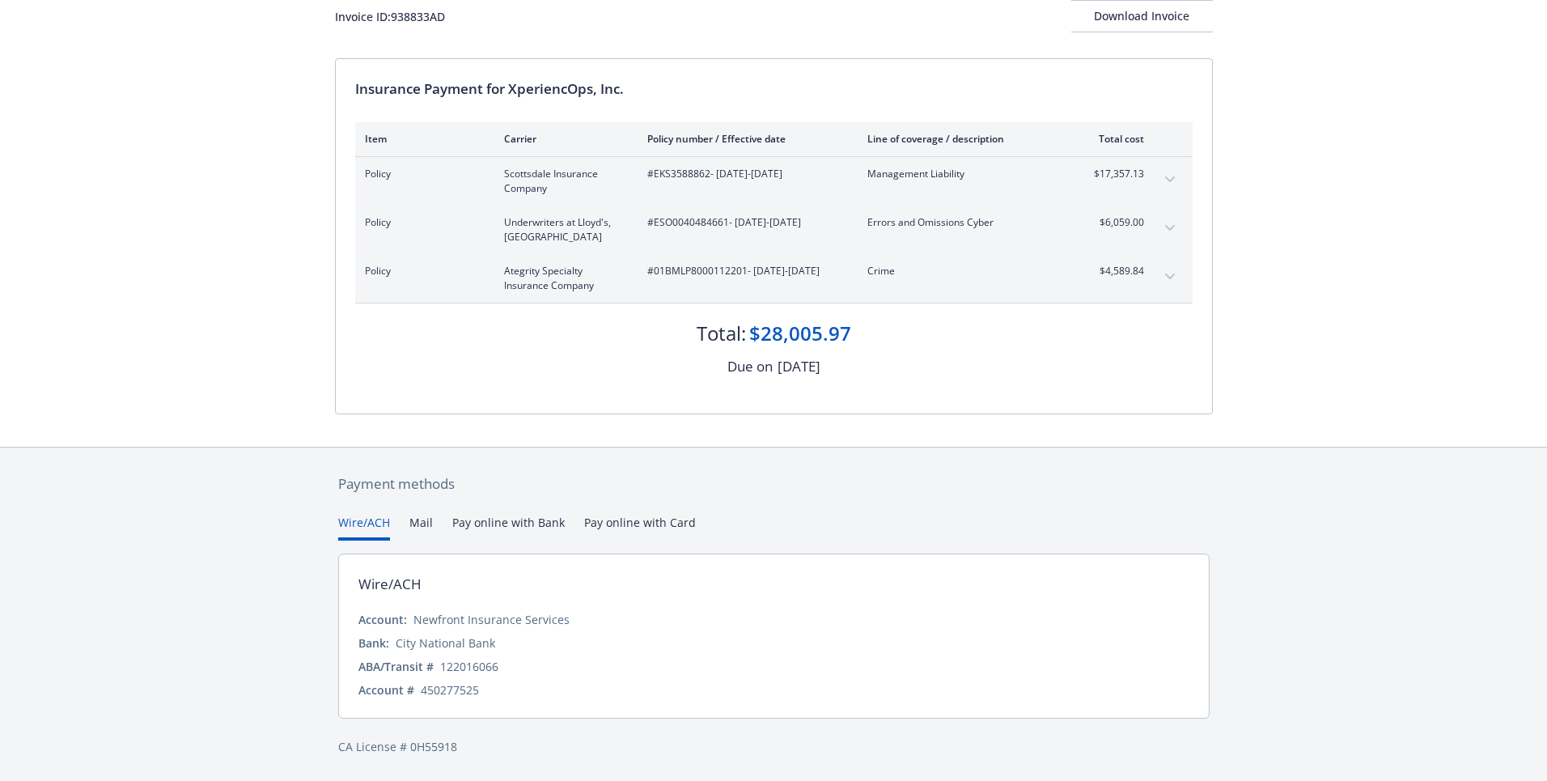
click at [421, 522] on button "Mail" at bounding box center [420, 527] width 23 height 27
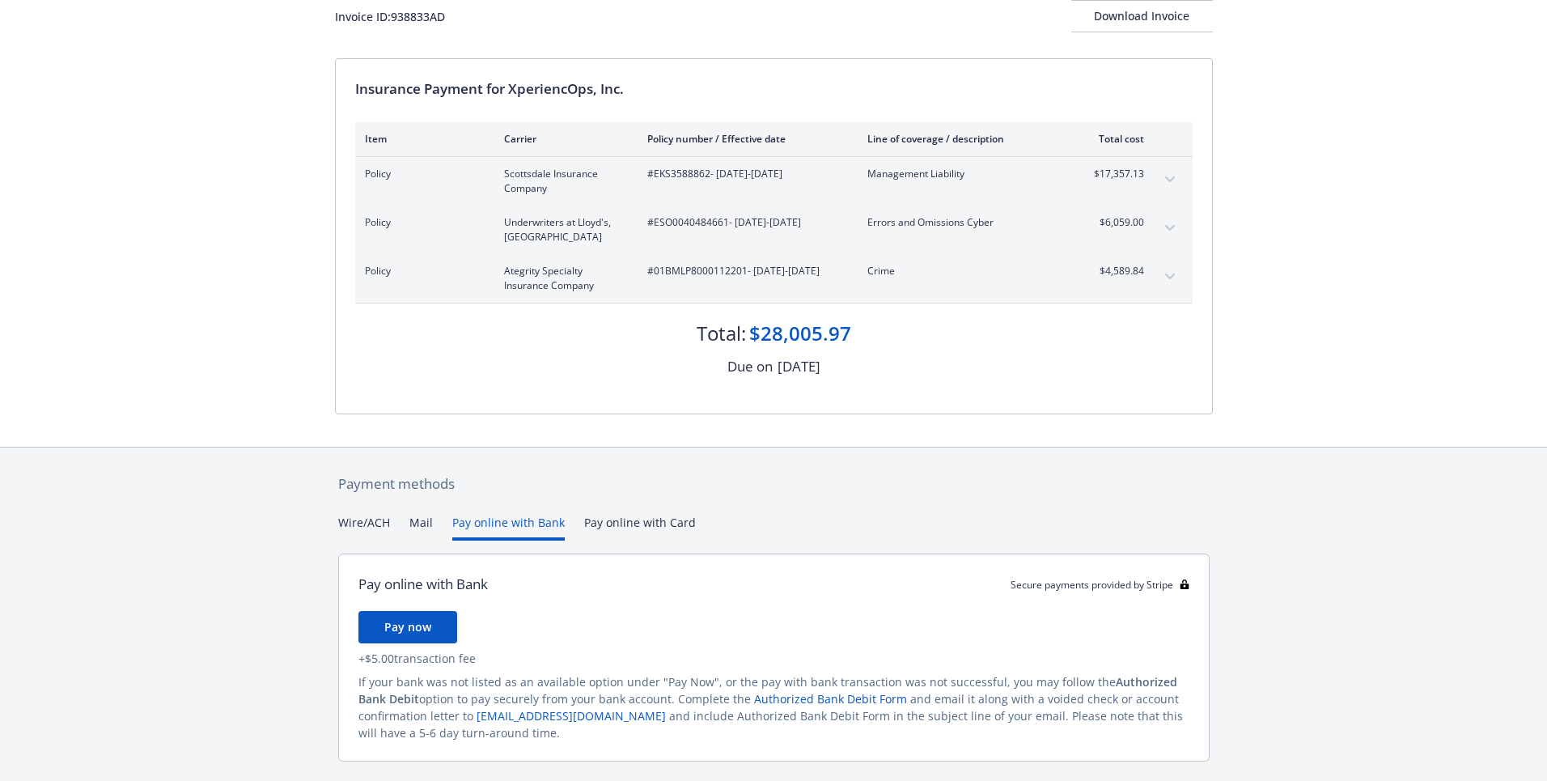
click at [492, 522] on button "Pay online with Bank" at bounding box center [508, 527] width 112 height 27
click at [629, 521] on div "Payment methods Wire/ACH Mail Pay online with Bank Pay online with Card Pay onl…" at bounding box center [774, 635] width 878 height 377
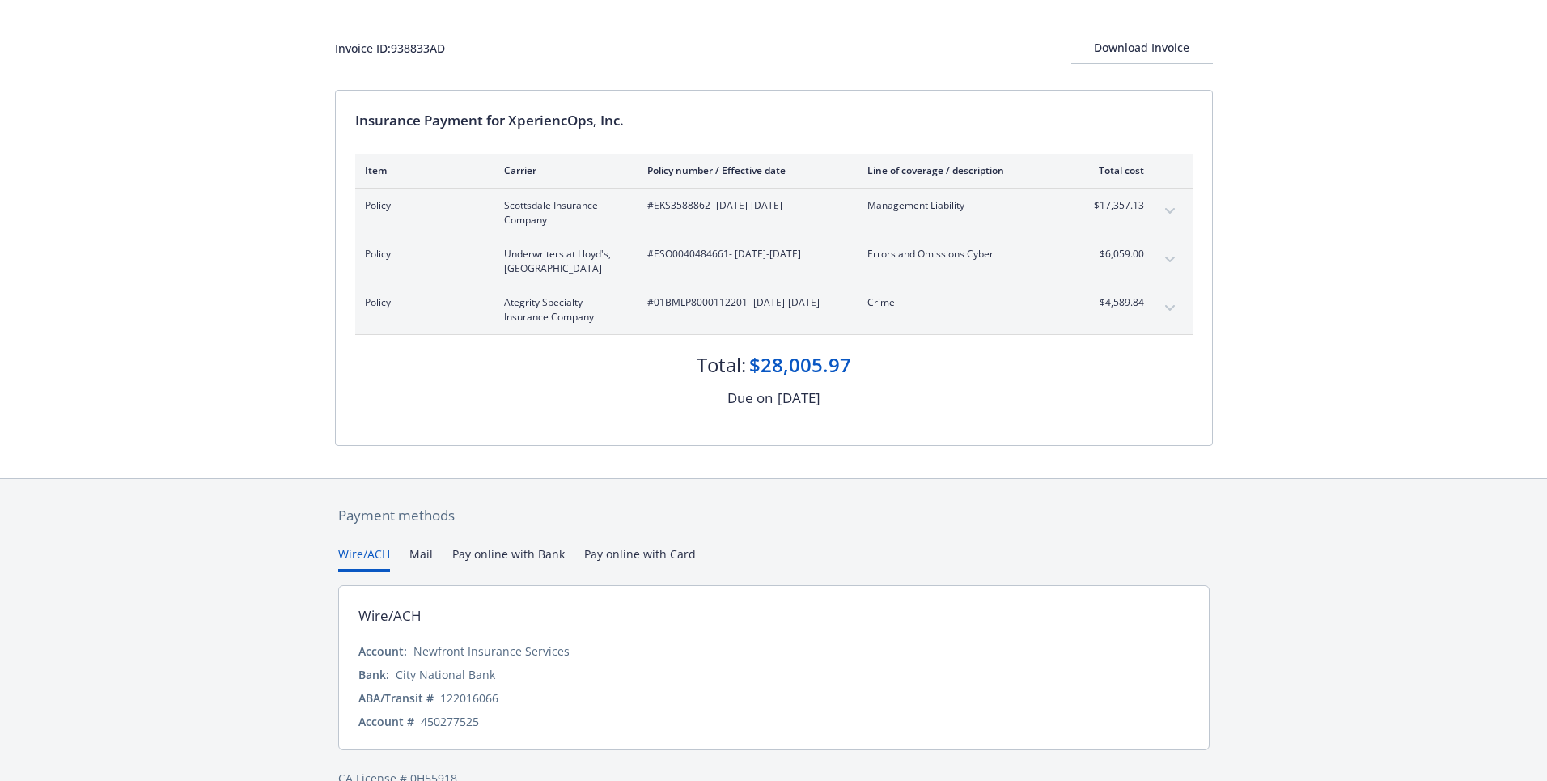
click at [378, 561] on button "Wire/ACH" at bounding box center [364, 558] width 52 height 27
click at [475, 557] on button "Pay online with Bank" at bounding box center [508, 558] width 112 height 27
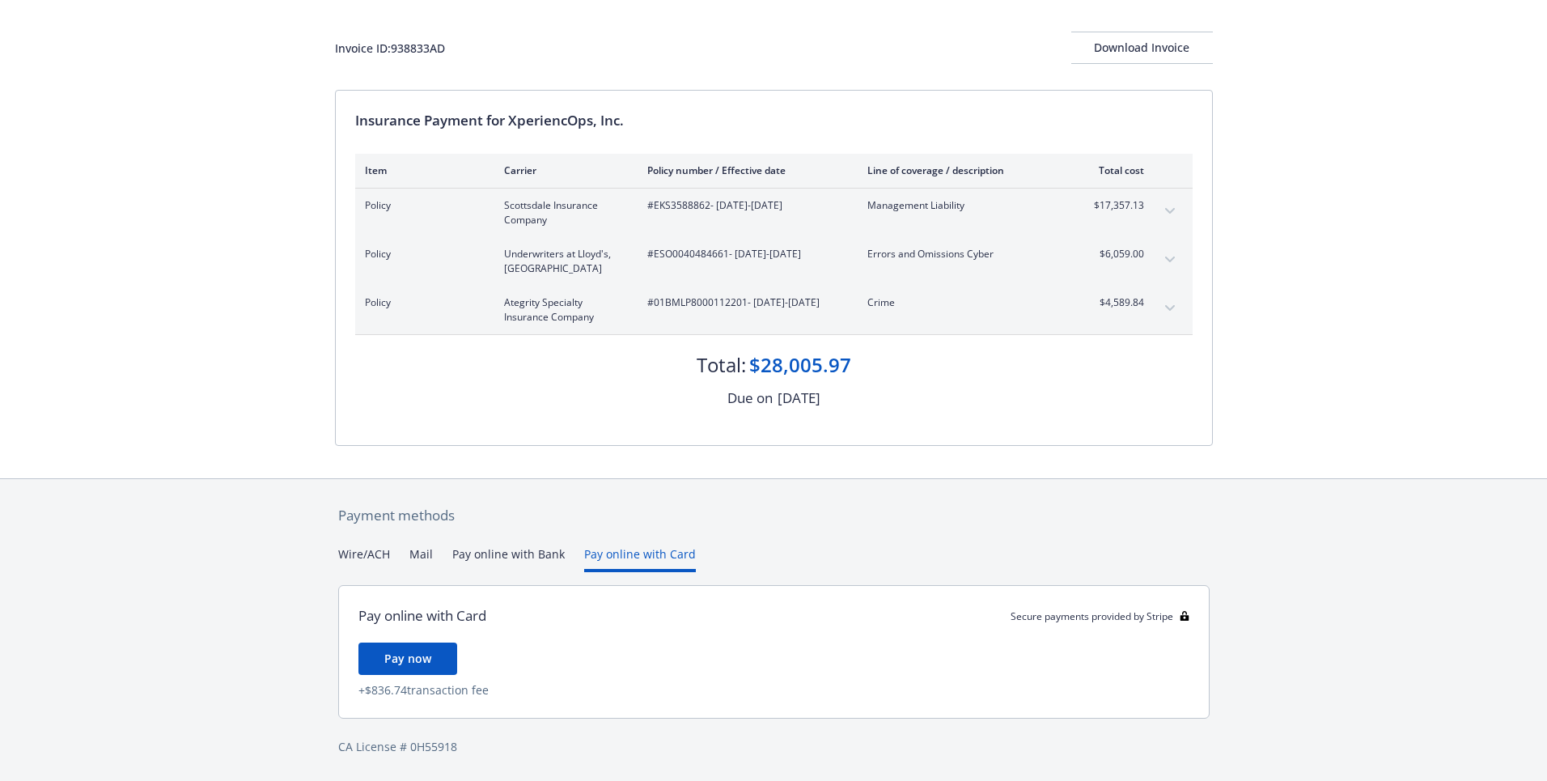
click at [624, 474] on div "Secure payments provided by Stripe Invoice ID: 938833AD Download Invoice Insura…" at bounding box center [773, 351] width 1547 height 859
click at [423, 561] on button "Mail" at bounding box center [420, 558] width 23 height 27
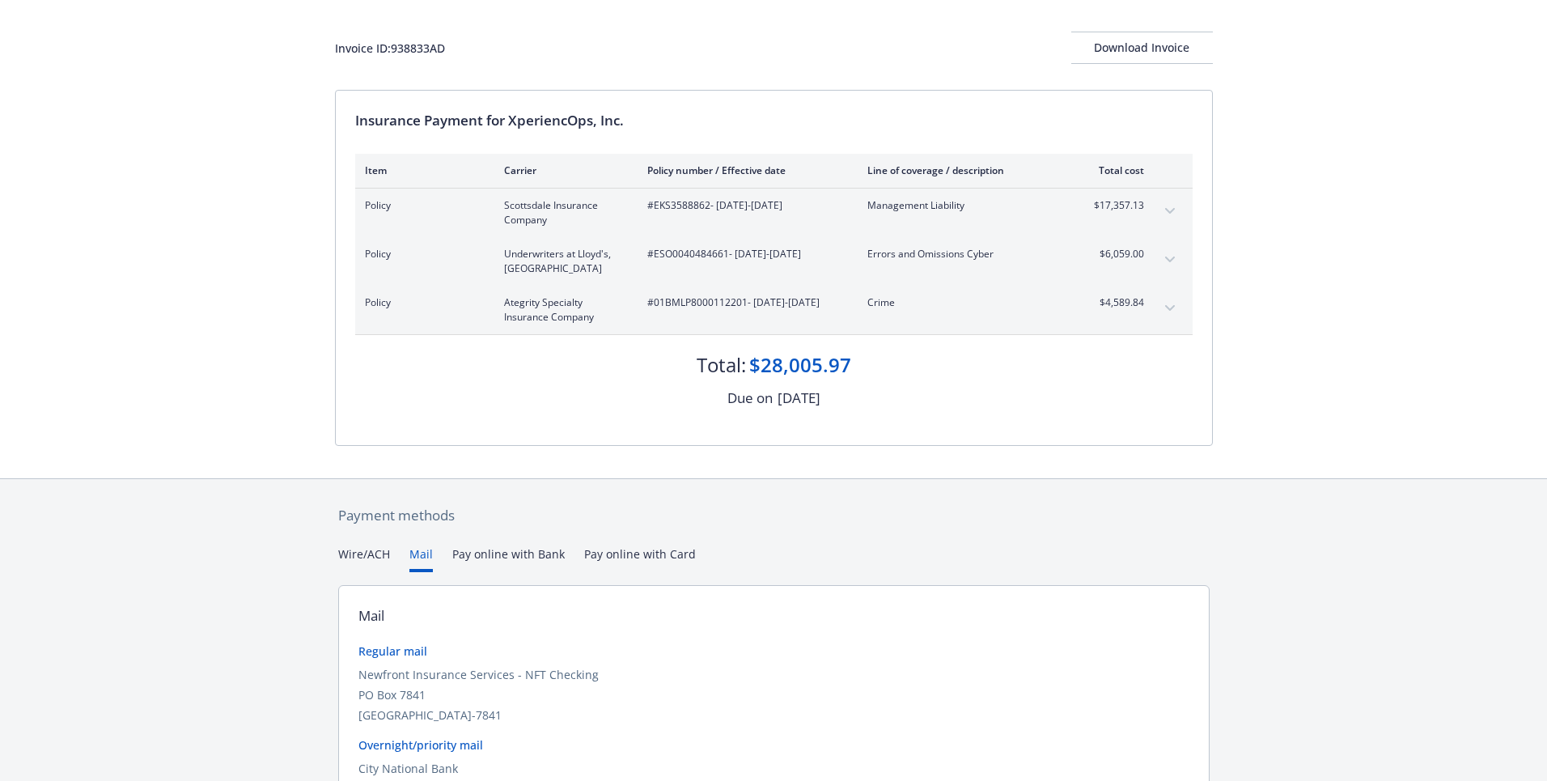
click at [362, 559] on button "Wire/ACH" at bounding box center [364, 558] width 52 height 27
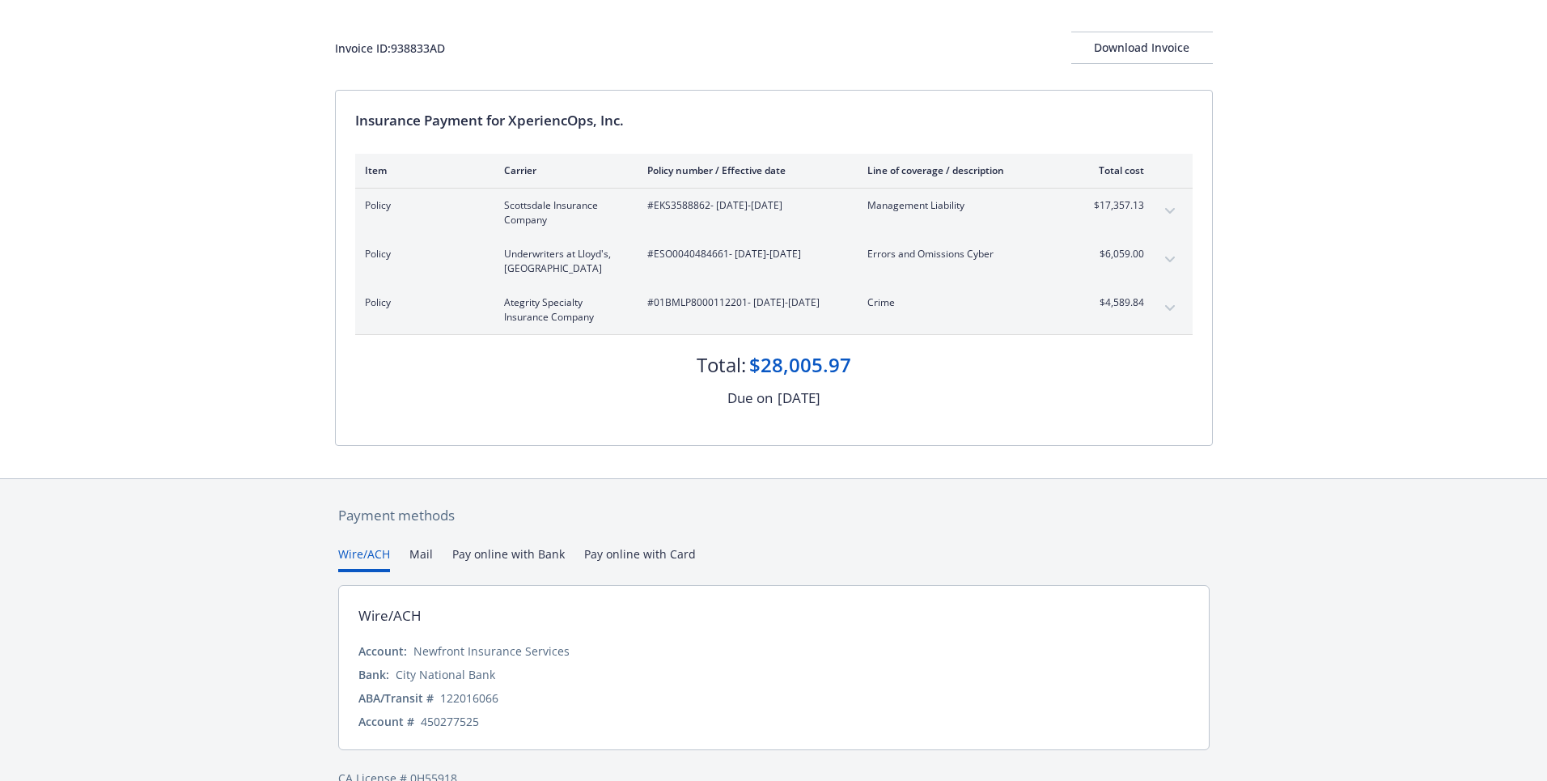
scroll to position [0, 0]
